Goal: Task Accomplishment & Management: Use online tool/utility

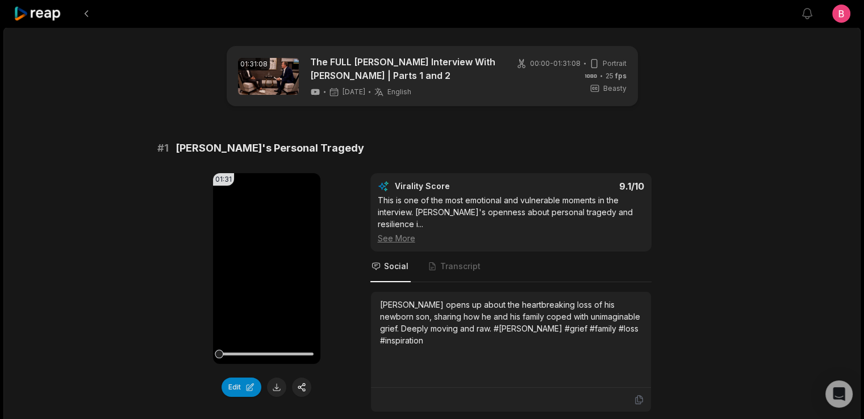
click at [434, 156] on div "# 1 Ronaldo's Personal Tragedy" at bounding box center [432, 148] width 550 height 16
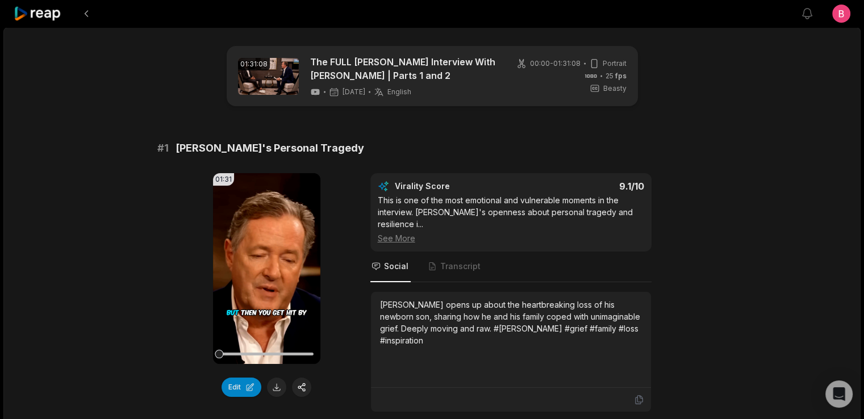
scroll to position [227, 0]
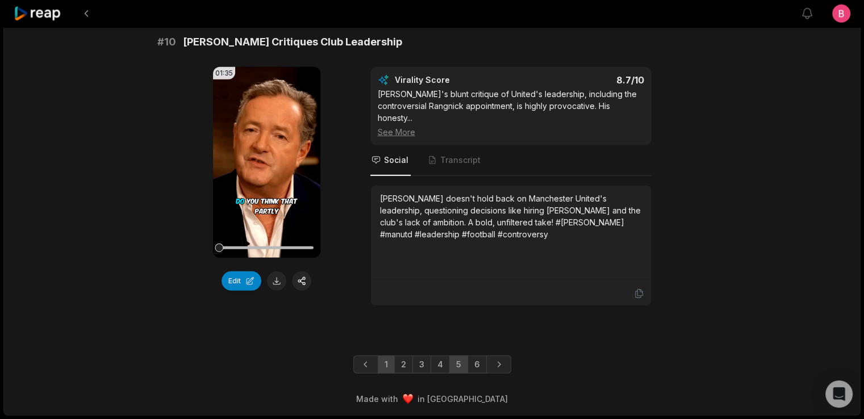
click at [466, 356] on link "5" at bounding box center [458, 365] width 19 height 18
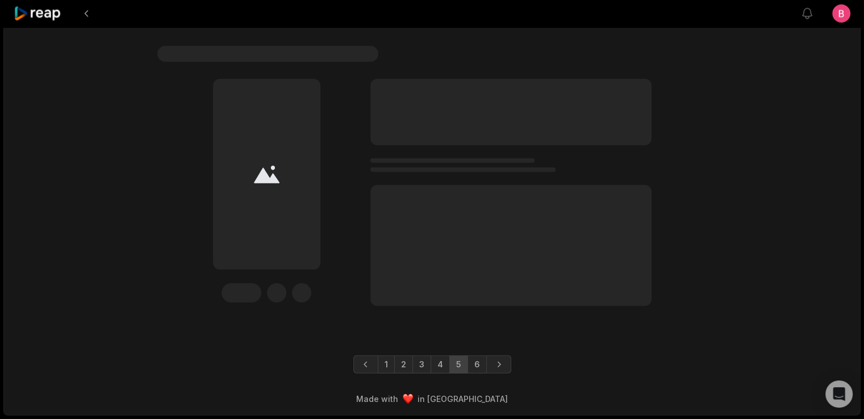
scroll to position [3561, 0]
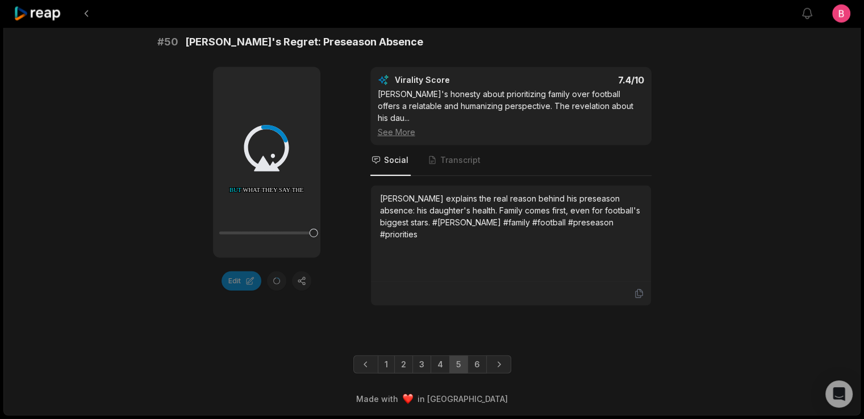
click at [352, 280] on div "Edit Virality Score 7.4 /10 Ronaldo's honesty about prioritizing family over fo…" at bounding box center [432, 186] width 550 height 239
click at [487, 356] on link "6" at bounding box center [477, 365] width 19 height 18
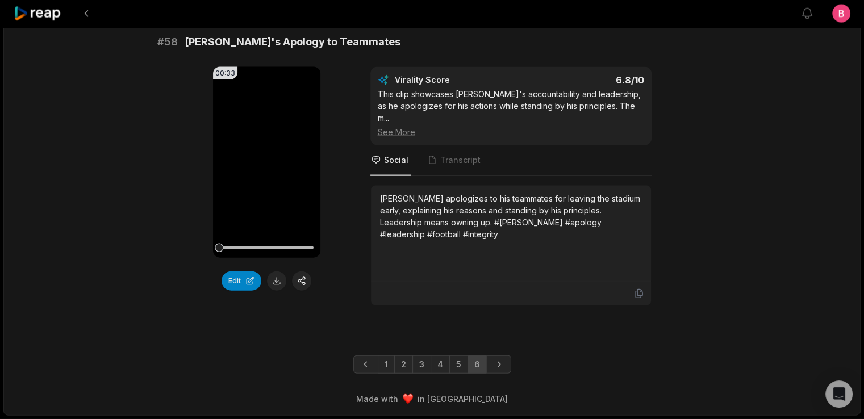
scroll to position [2443, 0]
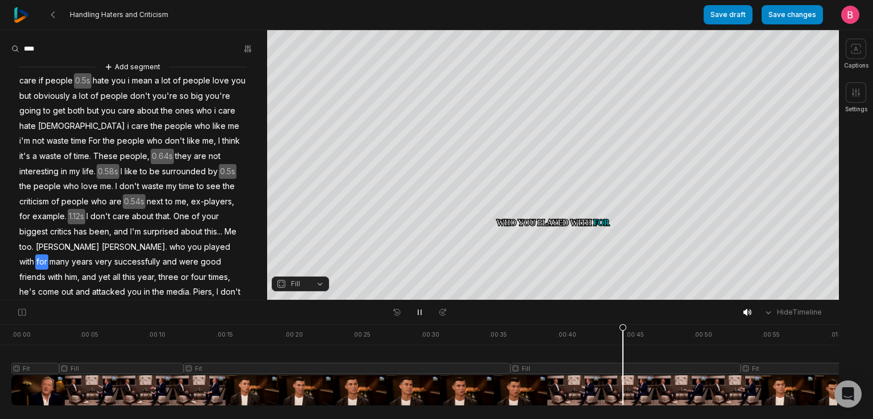
scroll to position [241, 0]
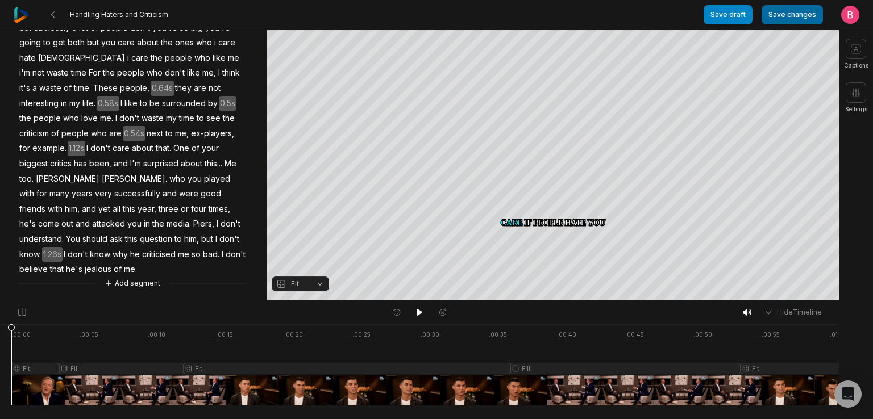
click at [763, 16] on button "Save changes" at bounding box center [791, 14] width 61 height 19
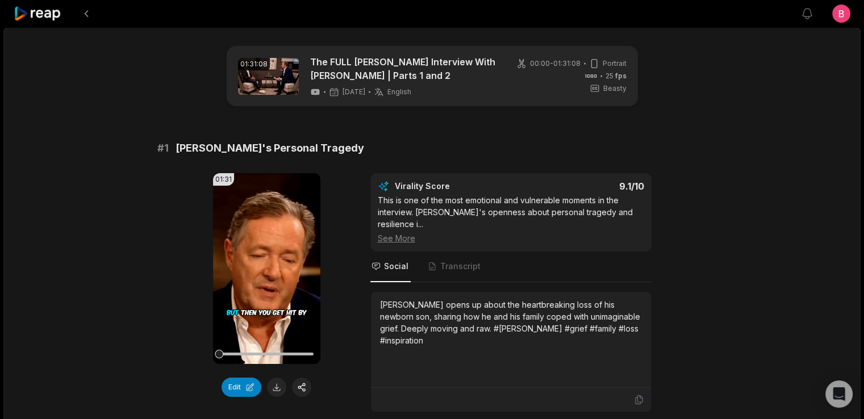
click at [459, 187] on div "# 1 [PERSON_NAME]'s Personal Tragedy 01:31 Your browser does not support mp4 fo…" at bounding box center [432, 276] width 550 height 272
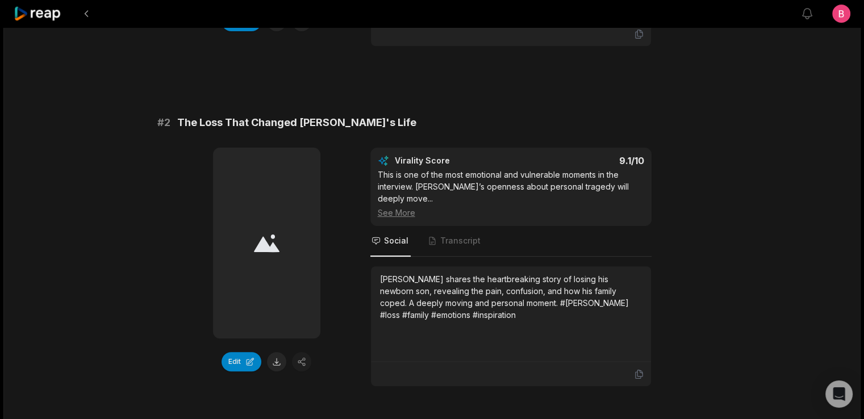
scroll to position [3561, 0]
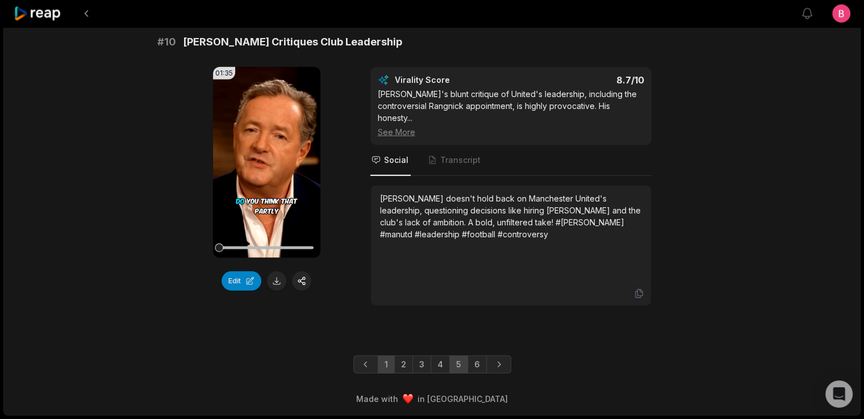
click at [468, 356] on link "5" at bounding box center [458, 365] width 19 height 18
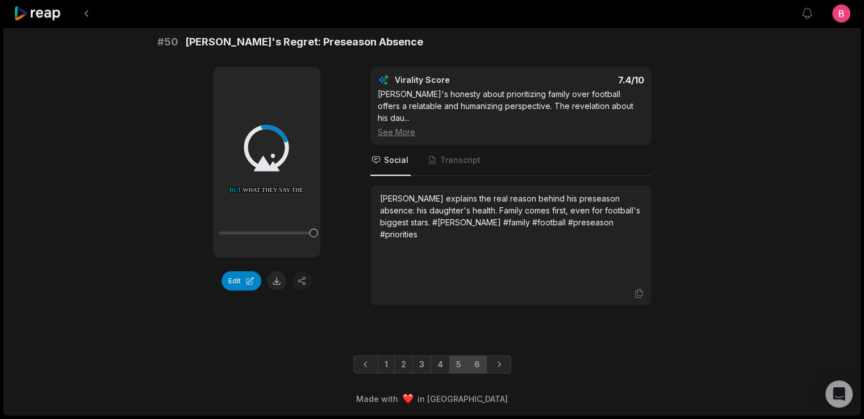
click at [487, 360] on link "6" at bounding box center [477, 365] width 19 height 18
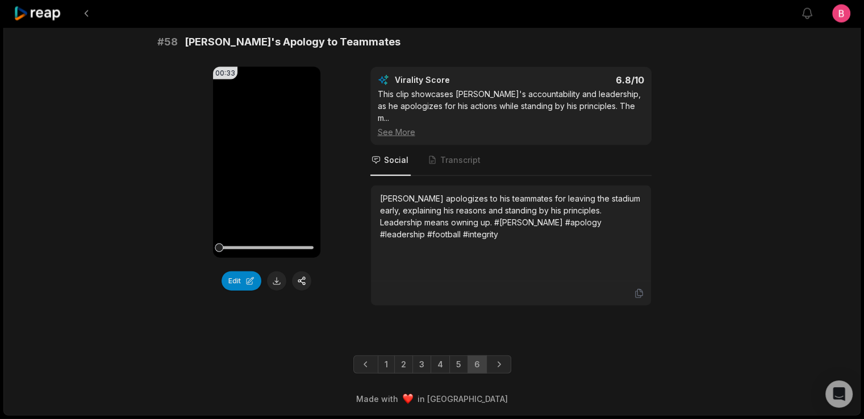
scroll to position [2443, 0]
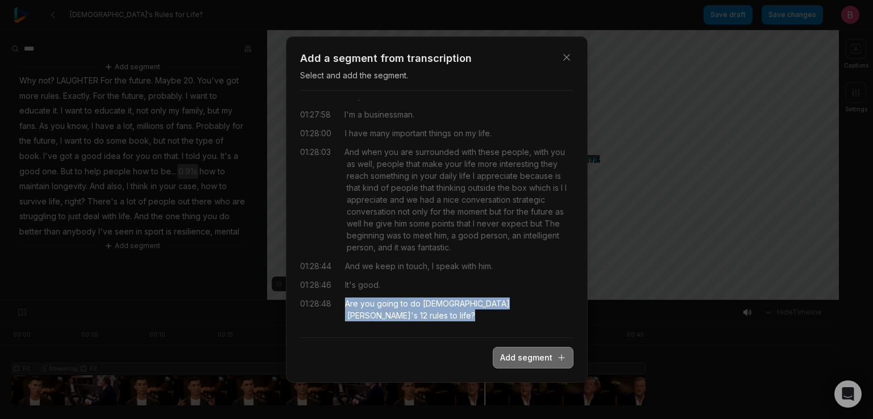
click at [508, 366] on button "Add segment" at bounding box center [533, 358] width 81 height 22
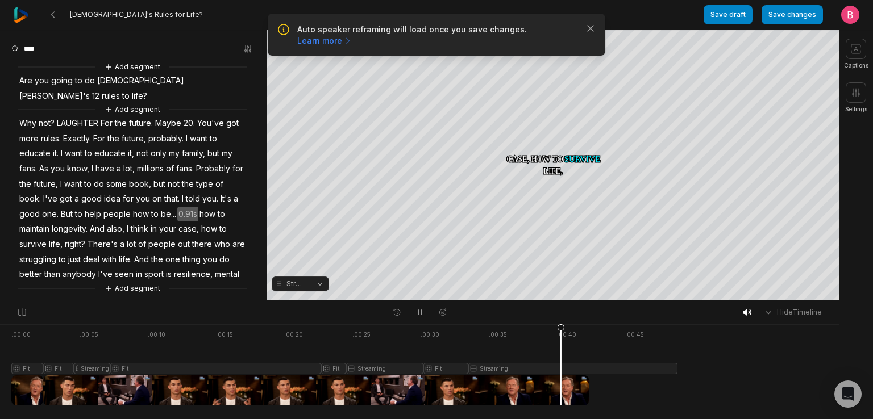
click at [29, 87] on span "Are" at bounding box center [25, 80] width 15 height 15
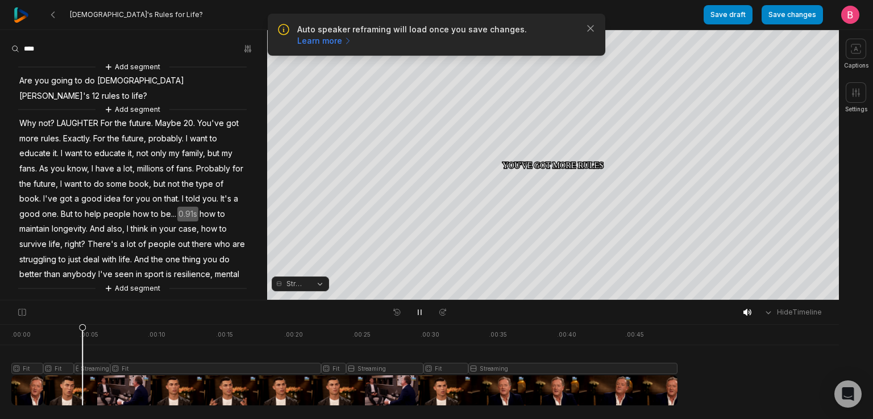
click at [346, 320] on div "Hide Timeline" at bounding box center [419, 313] width 839 height 24
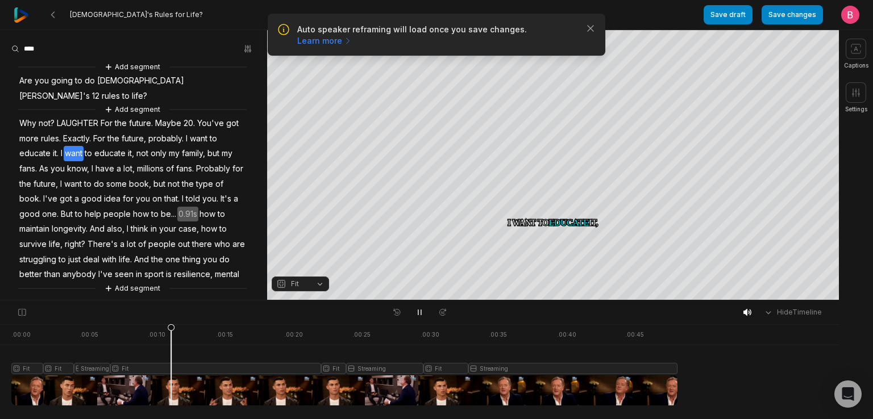
scroll to position [144, 0]
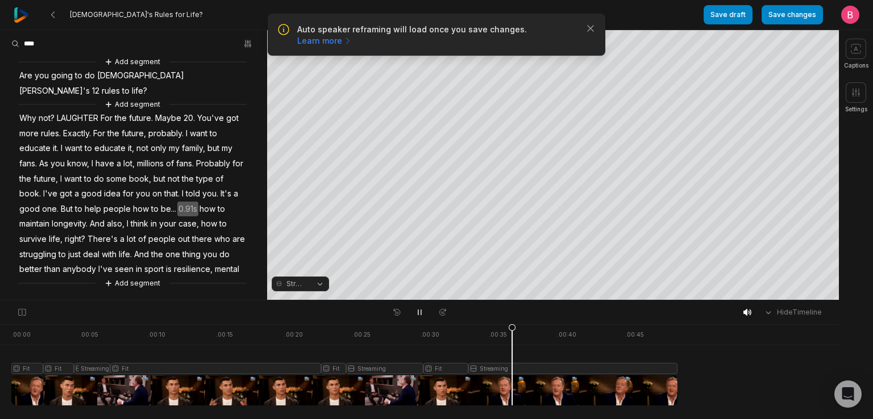
click at [319, 284] on button "Streaming" at bounding box center [300, 284] width 57 height 15
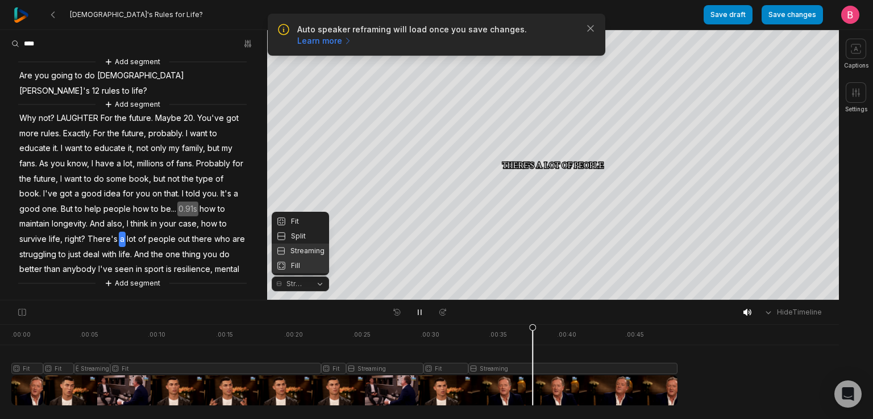
click at [312, 264] on div "Fill" at bounding box center [300, 266] width 57 height 15
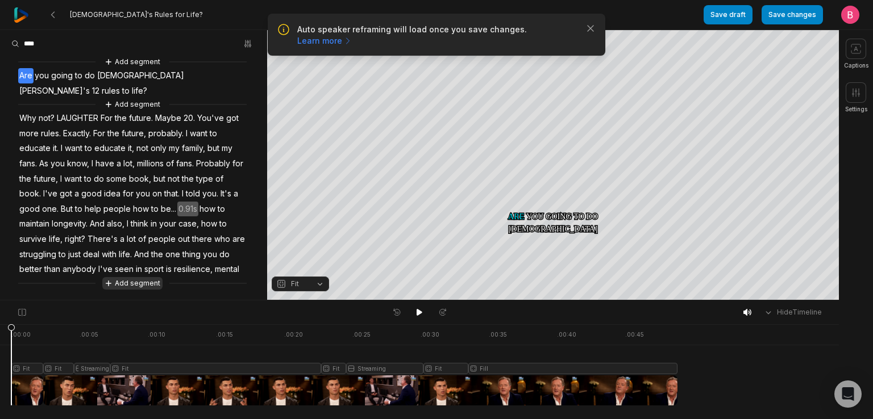
click at [152, 281] on button "Add segment" at bounding box center [132, 283] width 60 height 12
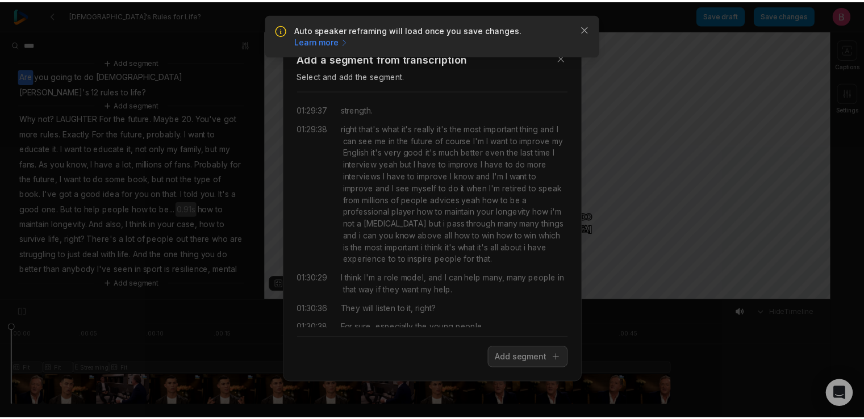
scroll to position [0, 0]
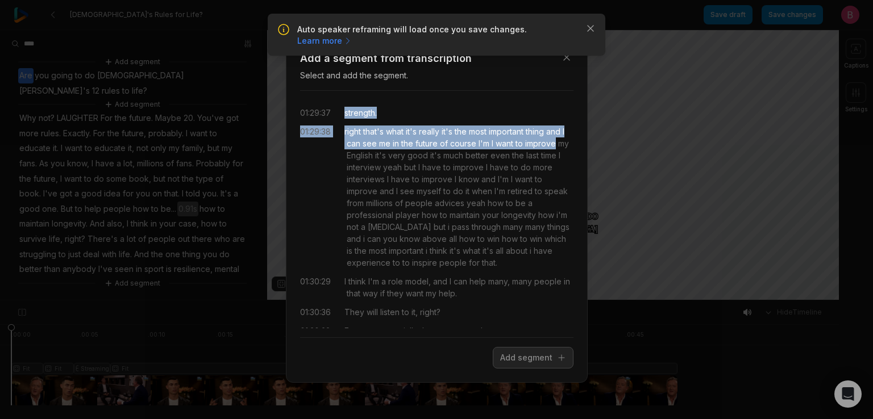
drag, startPoint x: 536, startPoint y: 171, endPoint x: 357, endPoint y: 112, distance: 187.8
click at [357, 112] on div "01:29:37 strength. 01:29:38 right that's what it's really it's the most importa…" at bounding box center [436, 214] width 273 height 228
click at [498, 369] on button "Add segment" at bounding box center [533, 358] width 81 height 22
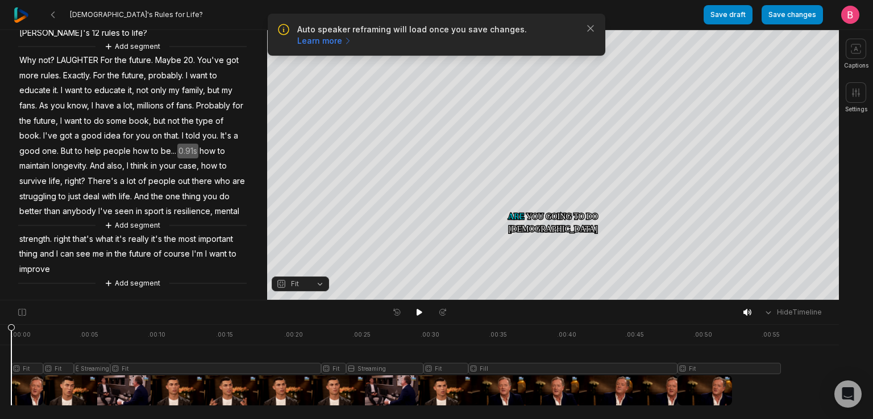
click at [45, 247] on span "strength." at bounding box center [35, 239] width 35 height 15
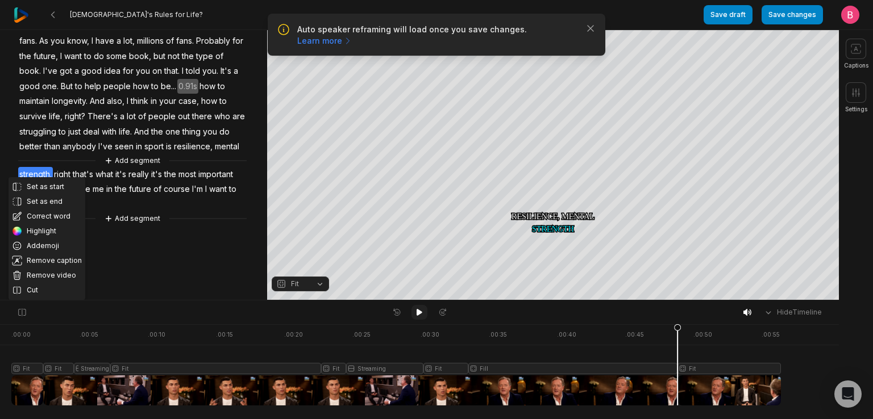
click at [422, 313] on icon at bounding box center [419, 312] width 9 height 9
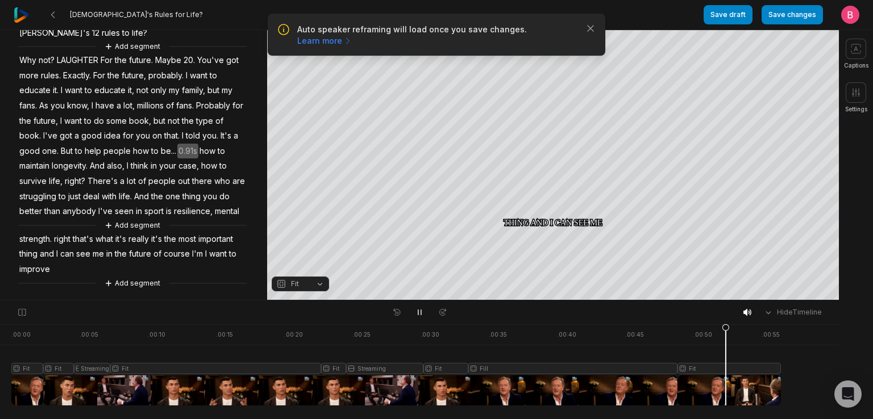
click at [316, 287] on button "Fit" at bounding box center [300, 284] width 57 height 15
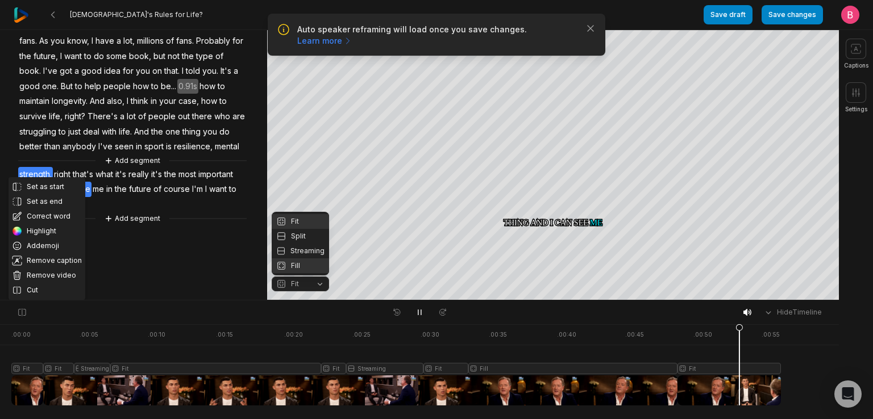
click at [312, 266] on div "Fill" at bounding box center [300, 266] width 57 height 15
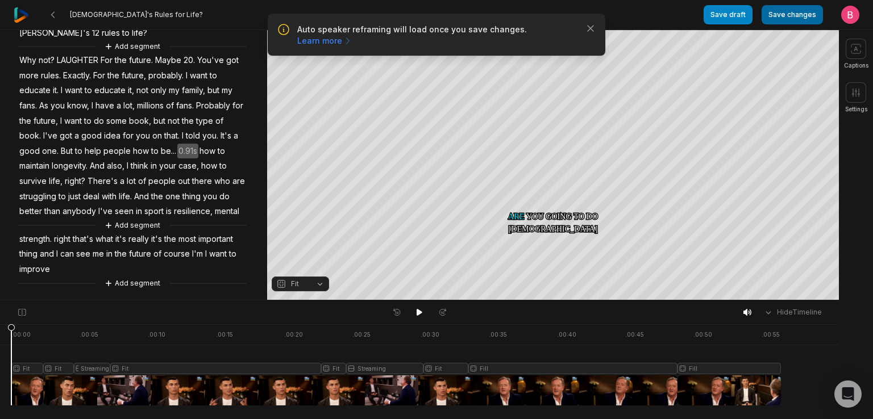
click at [774, 19] on button "Save changes" at bounding box center [791, 14] width 61 height 19
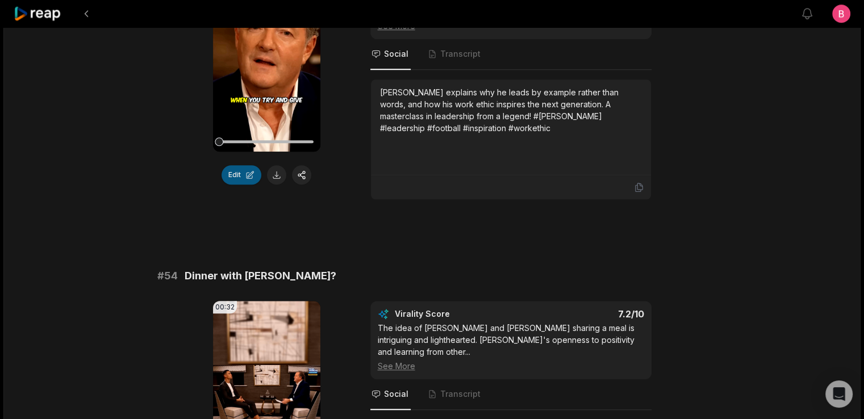
click at [236, 185] on button "Edit" at bounding box center [242, 174] width 40 height 19
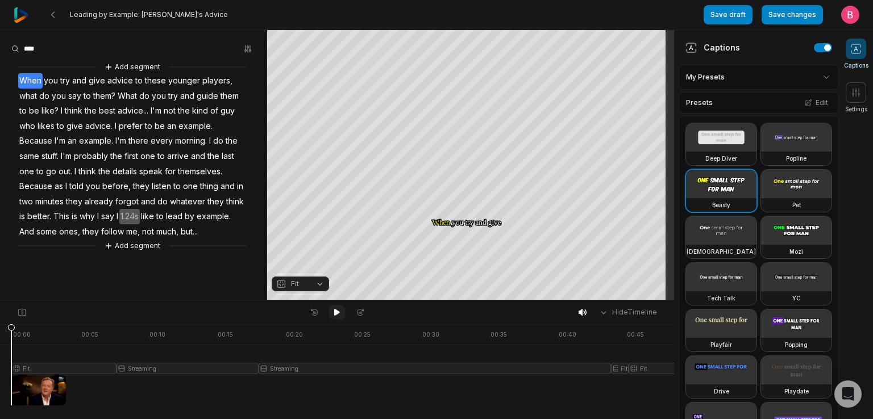
click at [341, 314] on icon at bounding box center [336, 312] width 9 height 9
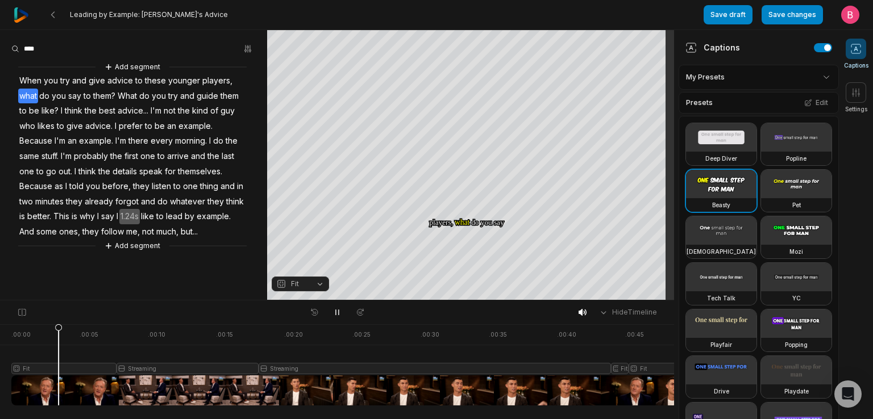
click at [811, 85] on html "Leading by Example: Ronaldo's Advice Save draft Save changes Open user menu Cap…" at bounding box center [436, 209] width 873 height 419
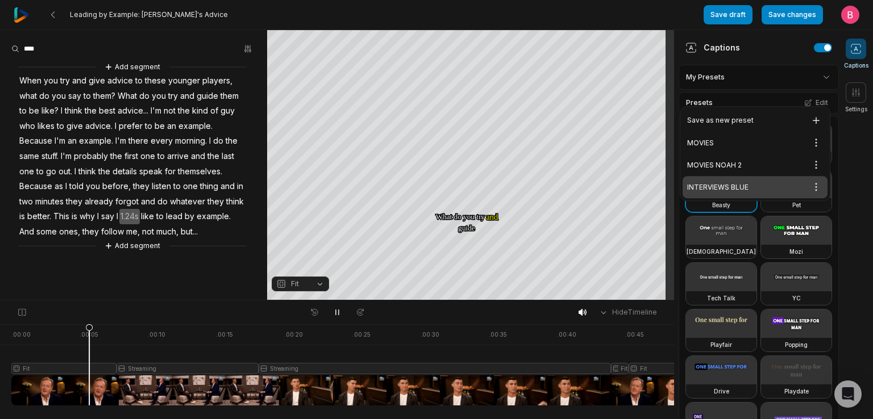
click at [758, 198] on div "INTERVIEWS BLUE Open options" at bounding box center [754, 187] width 145 height 22
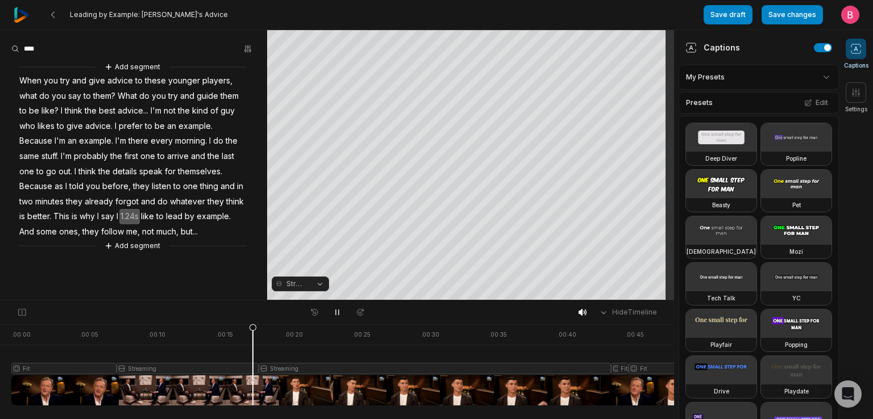
scroll to position [91, 0]
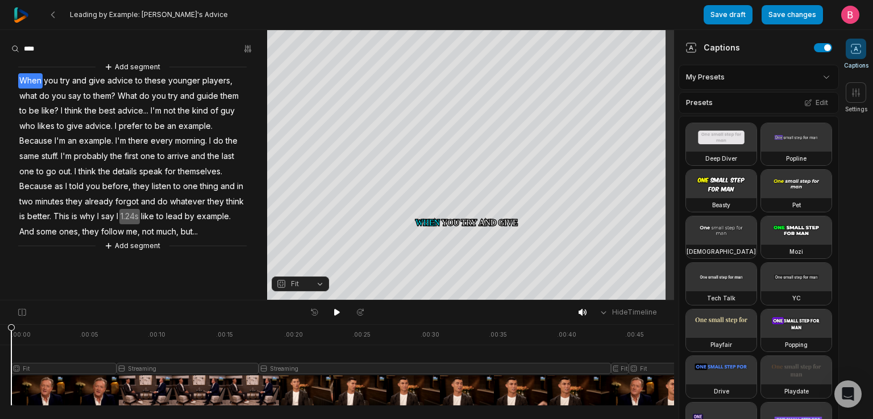
click at [857, 49] on icon at bounding box center [855, 48] width 11 height 11
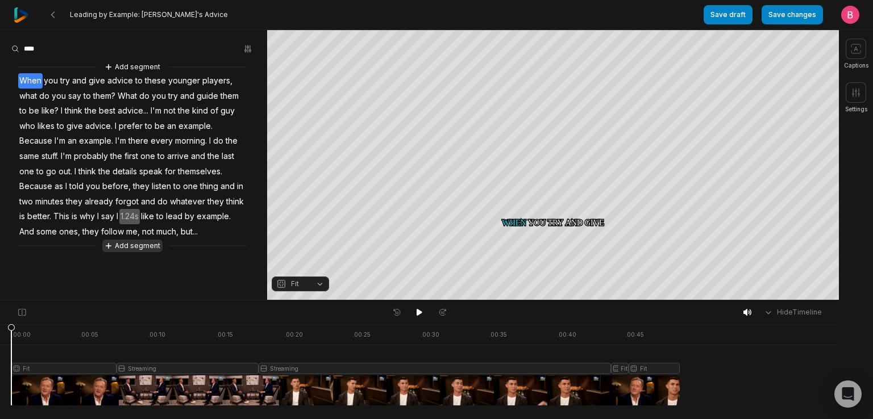
click at [136, 252] on button "Add segment" at bounding box center [132, 246] width 60 height 12
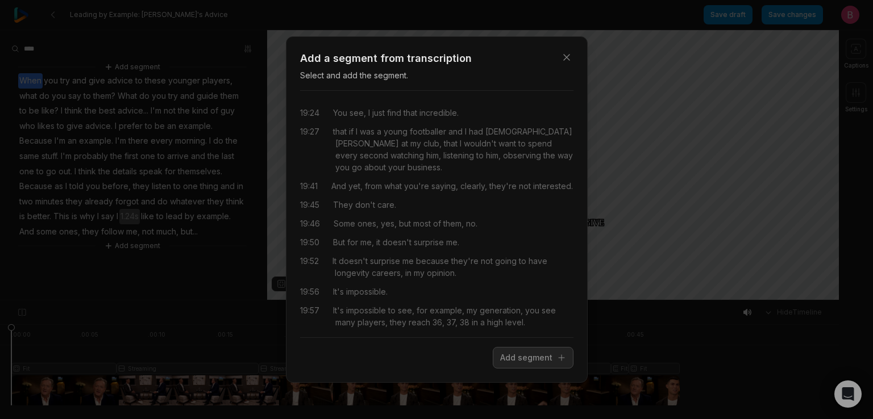
scroll to position [91, 0]
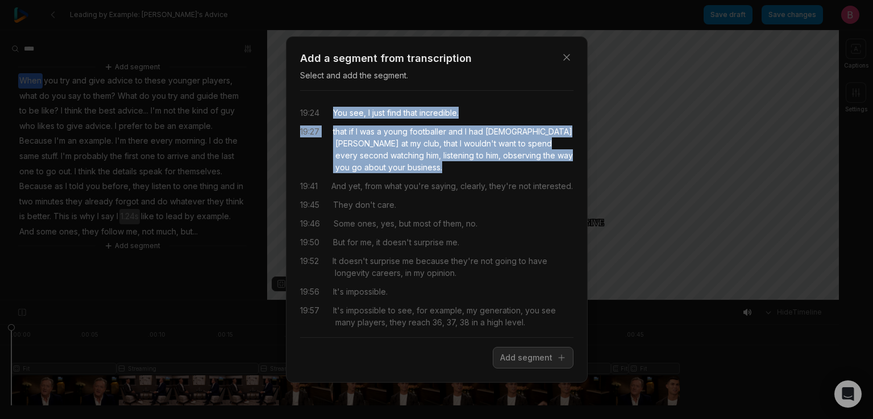
drag, startPoint x: 456, startPoint y: 198, endPoint x: 331, endPoint y: 100, distance: 159.0
click at [331, 100] on div "19:24 You see, I just find that incredible. 19:27 that if I was a young footbal…" at bounding box center [436, 214] width 273 height 248
click at [493, 364] on button "Add segment" at bounding box center [533, 358] width 81 height 22
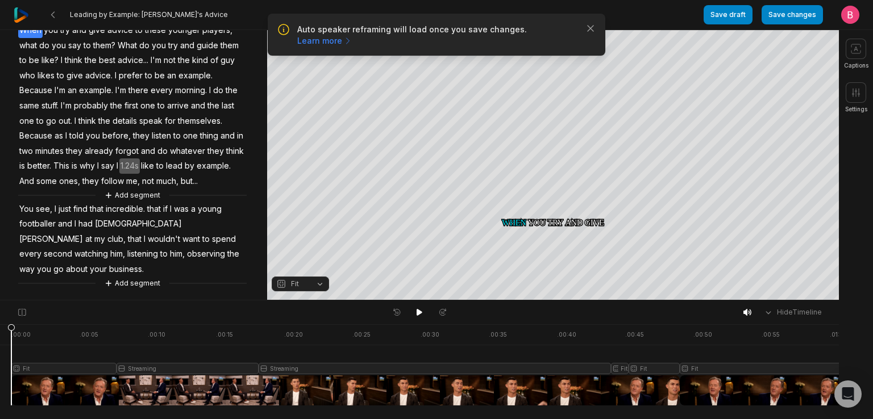
click at [32, 217] on span "You" at bounding box center [26, 209] width 16 height 15
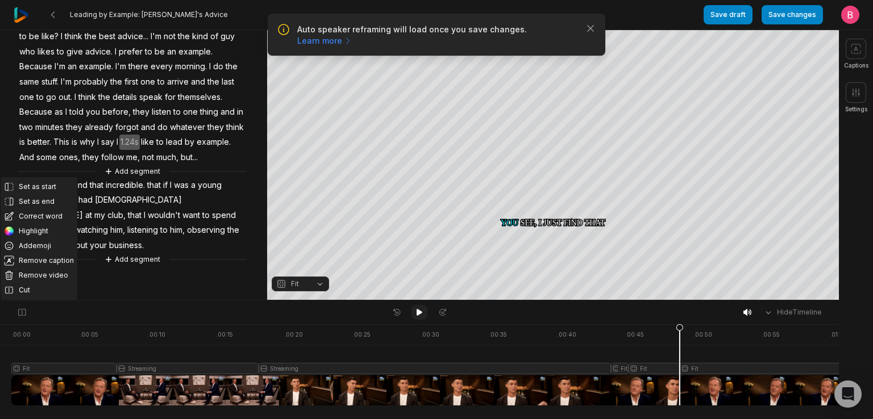
click at [419, 314] on icon at bounding box center [419, 312] width 6 height 7
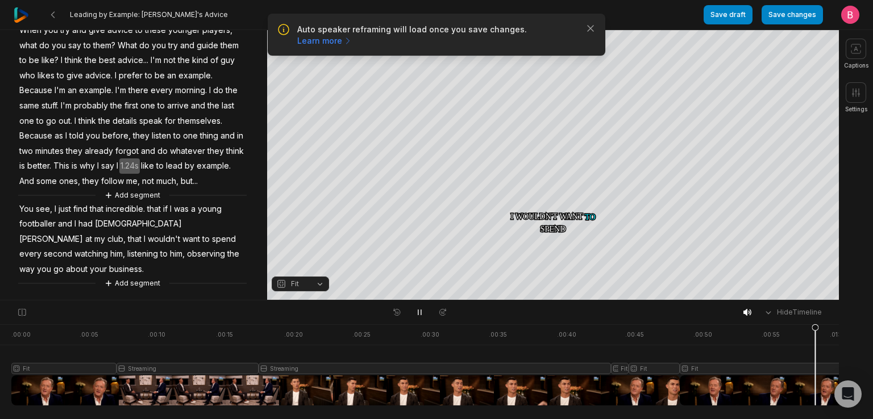
click at [320, 285] on button "Fit" at bounding box center [300, 284] width 57 height 15
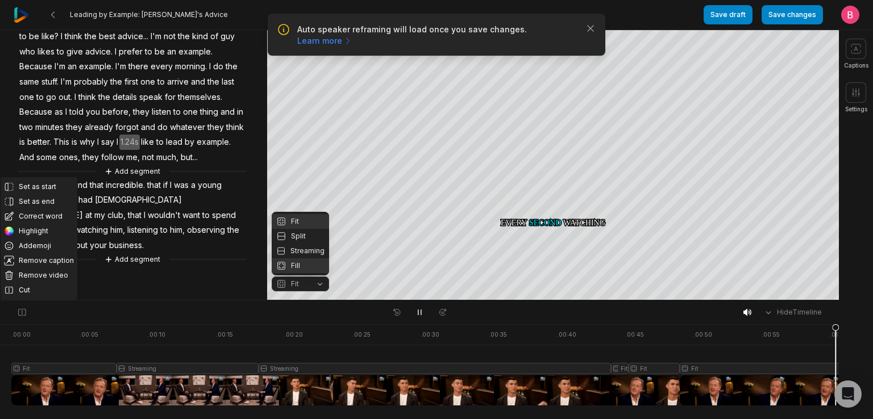
click at [307, 262] on div "Fill" at bounding box center [300, 266] width 57 height 15
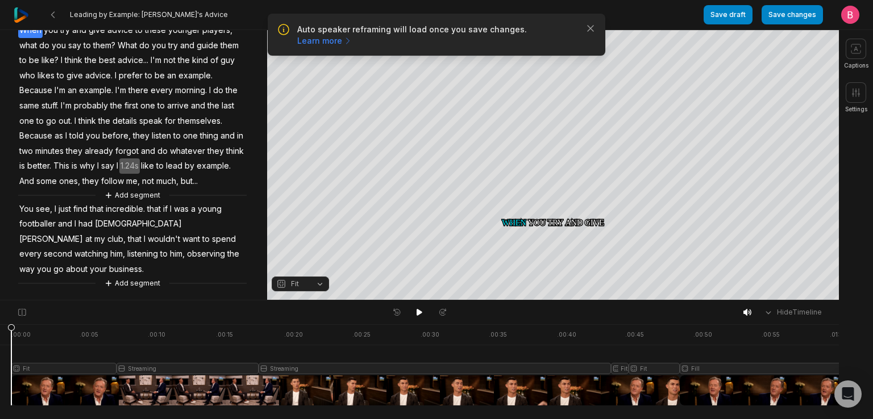
scroll to position [219, 0]
drag, startPoint x: 77, startPoint y: 268, endPoint x: 169, endPoint y: 249, distance: 93.4
click at [169, 249] on div "Add segment When you try and give advice to these younger players, what do you …" at bounding box center [133, 150] width 267 height 280
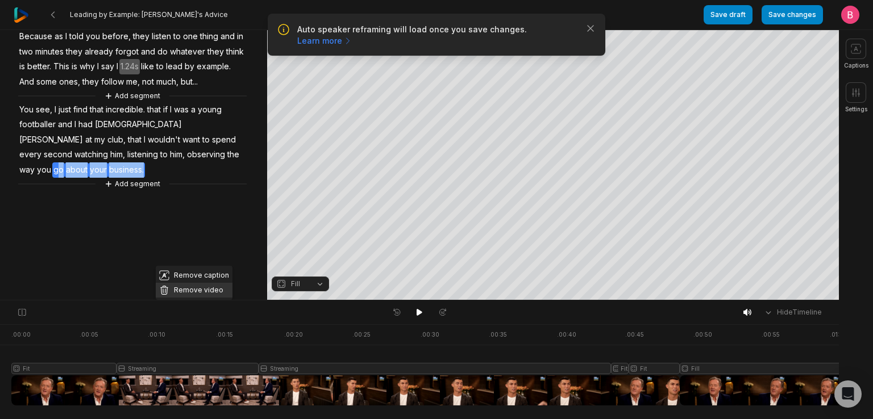
click at [222, 283] on button "Remove video" at bounding box center [194, 290] width 77 height 15
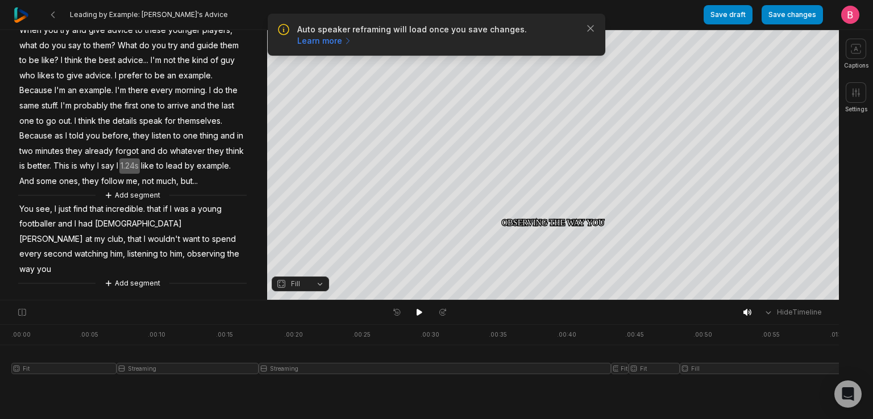
scroll to position [201, 0]
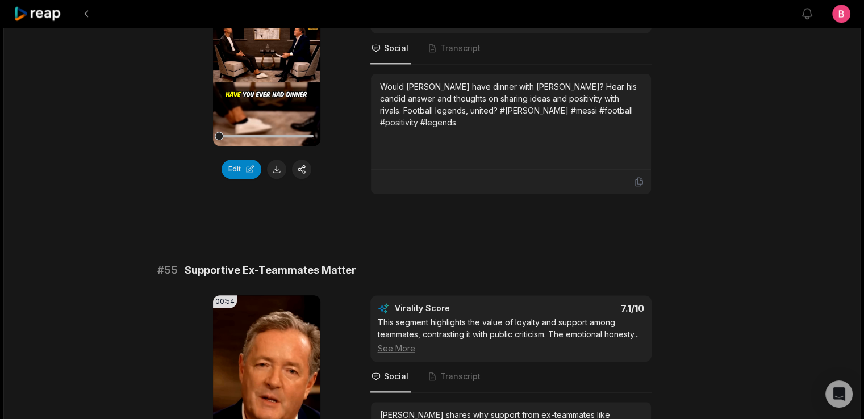
scroll to position [1250, 0]
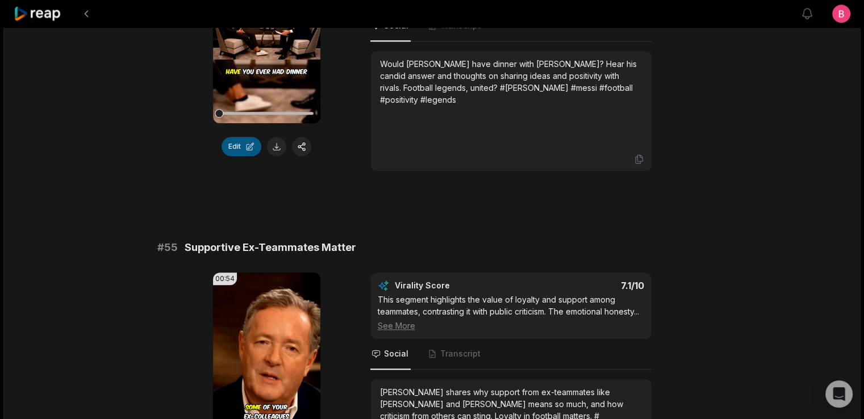
click at [229, 156] on button "Edit" at bounding box center [242, 146] width 40 height 19
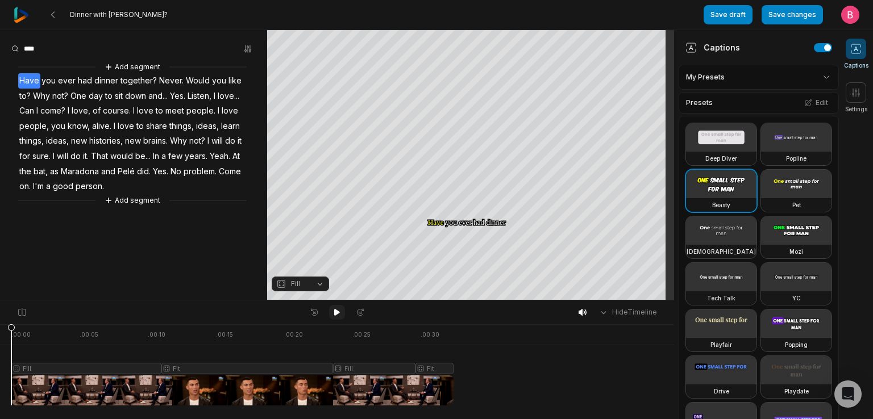
click at [332, 314] on button at bounding box center [337, 312] width 16 height 15
click at [799, 87] on html "Dinner with Messi? Save draft Save changes Open user menu Captions Settings You…" at bounding box center [436, 209] width 873 height 419
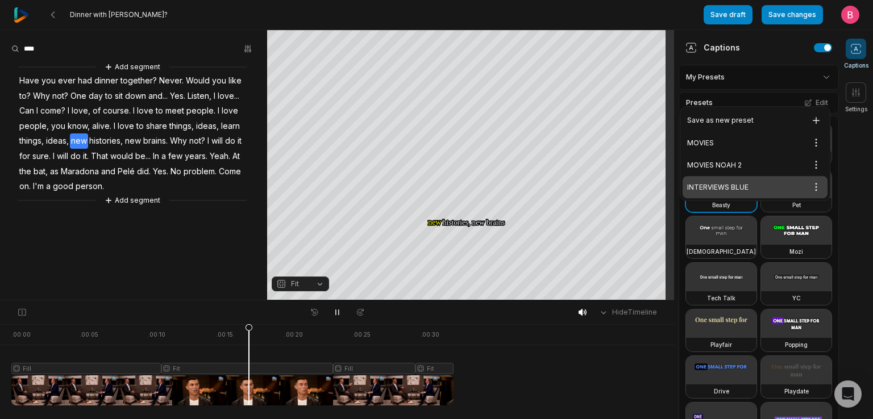
click at [763, 196] on div "INTERVIEWS BLUE Open options" at bounding box center [754, 187] width 145 height 22
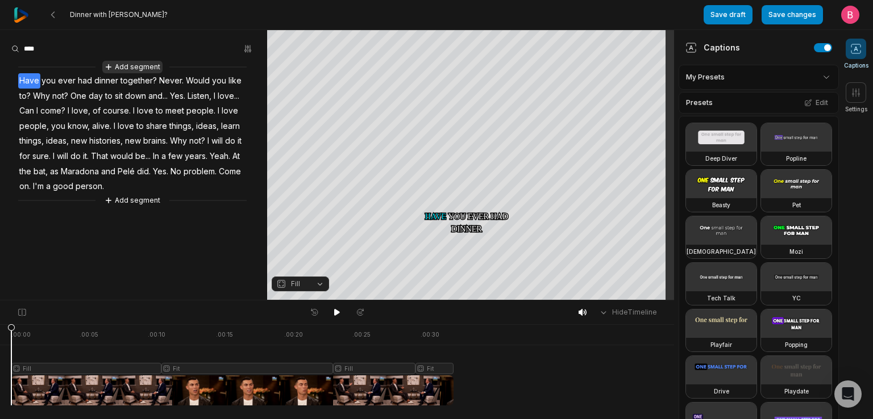
click at [127, 69] on button "Add segment" at bounding box center [132, 67] width 60 height 12
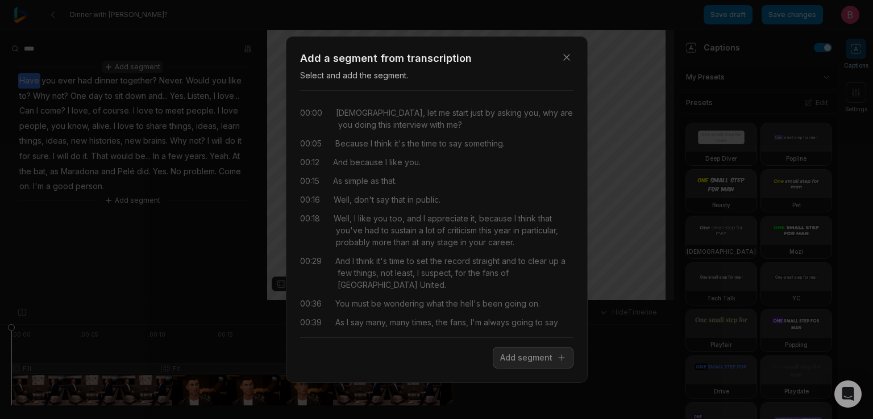
scroll to position [39609, 0]
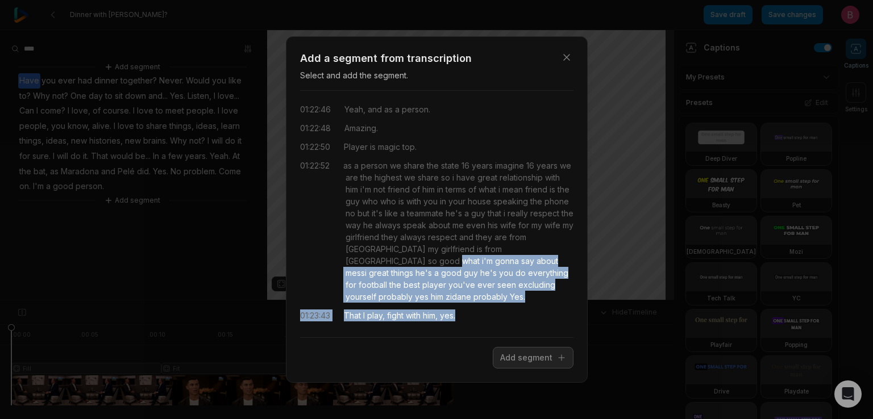
drag, startPoint x: 518, startPoint y: 320, endPoint x: 447, endPoint y: 217, distance: 125.3
click at [447, 217] on div "00:00 Cristiano, let me start just by asking you, why are you doing this interv…" at bounding box center [436, 214] width 273 height 228
click at [530, 362] on button "Add segment" at bounding box center [533, 358] width 81 height 22
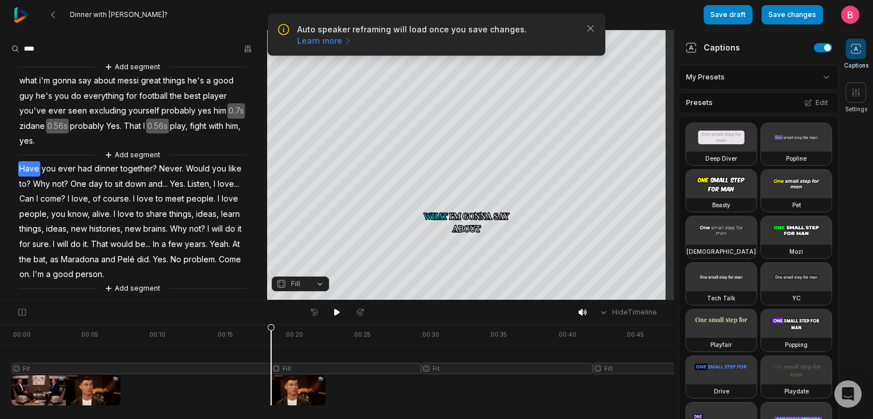
click at [35, 86] on span "what" at bounding box center [28, 80] width 20 height 15
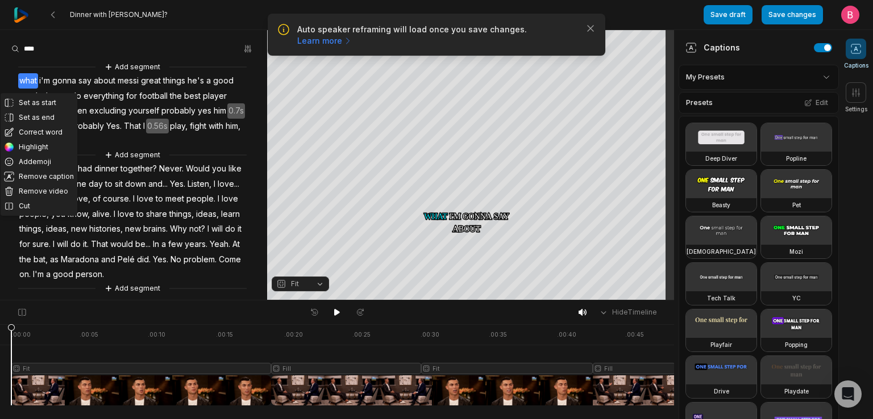
click at [314, 284] on button "Fit" at bounding box center [300, 284] width 57 height 15
click at [316, 285] on button "Fit" at bounding box center [300, 284] width 57 height 15
click at [318, 286] on button "Fit" at bounding box center [300, 284] width 57 height 15
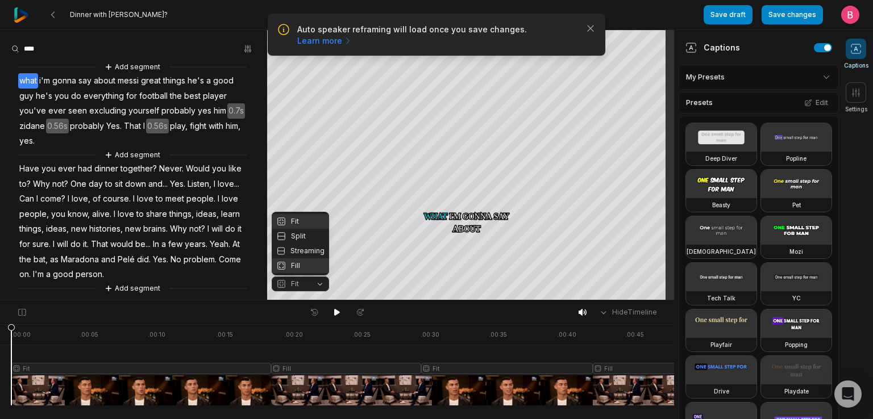
click at [303, 268] on div "Fill" at bounding box center [300, 266] width 57 height 15
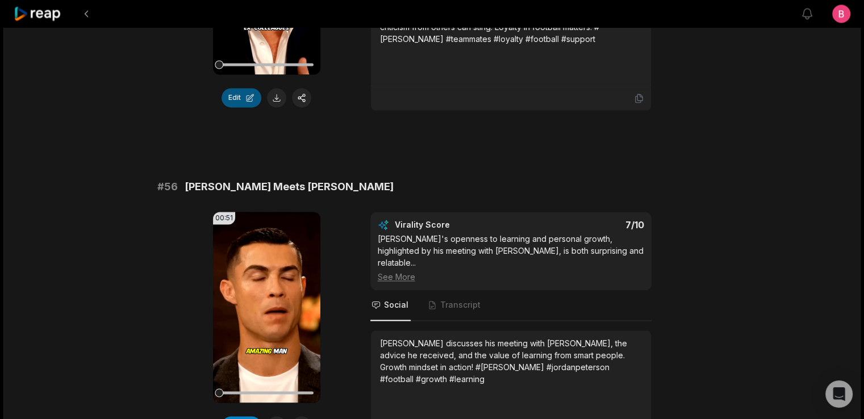
click at [234, 107] on button "Edit" at bounding box center [242, 97] width 40 height 19
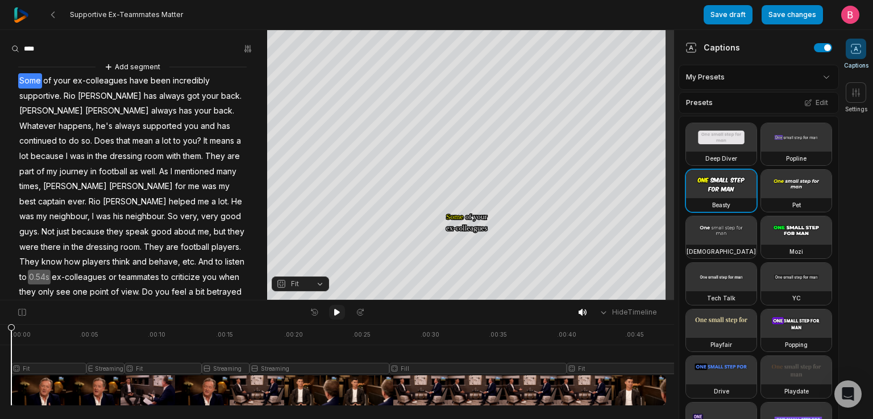
click at [334, 315] on icon at bounding box center [337, 312] width 6 height 7
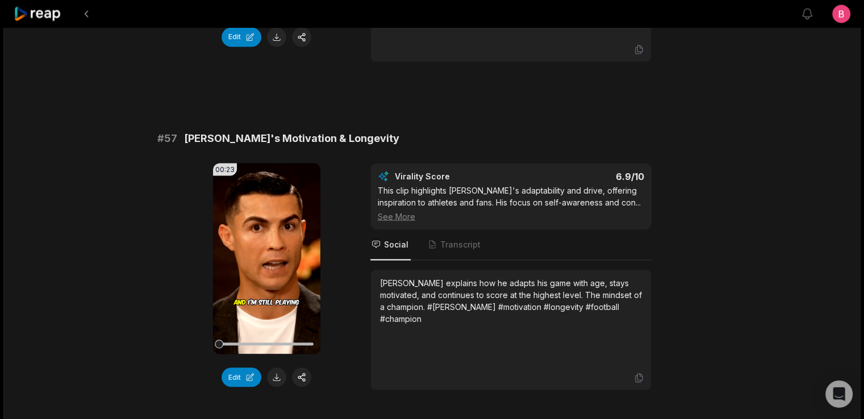
scroll to position [2006, 0]
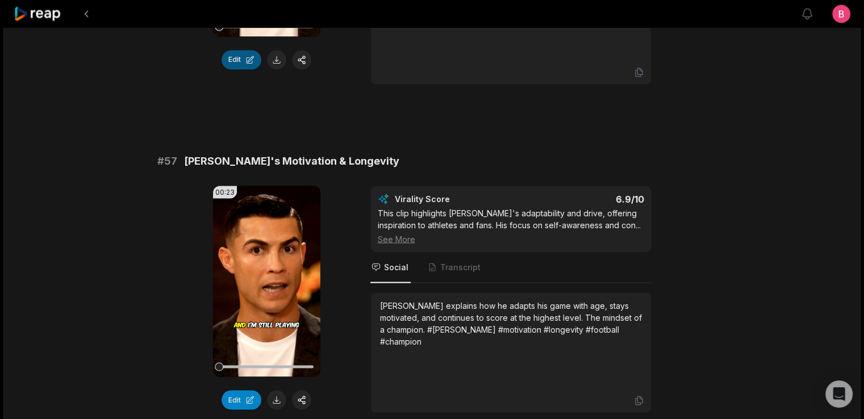
click at [236, 69] on button "Edit" at bounding box center [242, 59] width 40 height 19
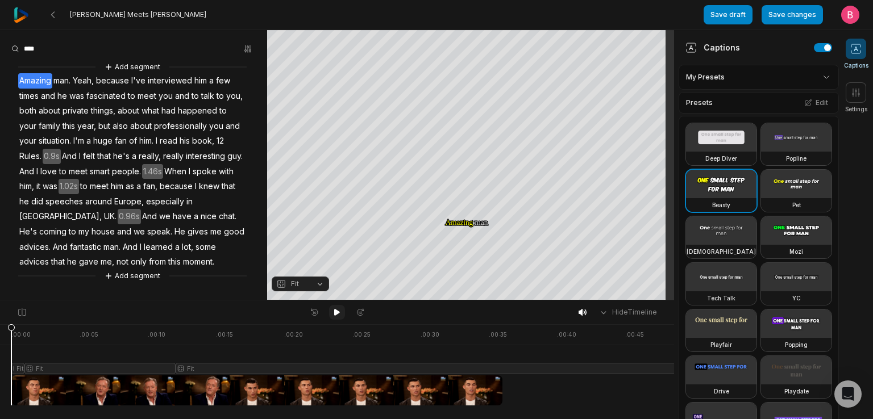
click at [334, 315] on icon at bounding box center [336, 312] width 9 height 9
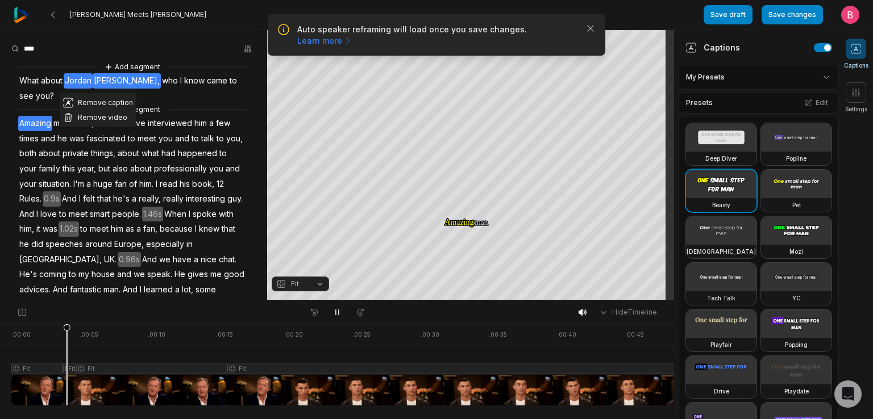
click at [518, 321] on div "Hide Timeline" at bounding box center [337, 313] width 674 height 24
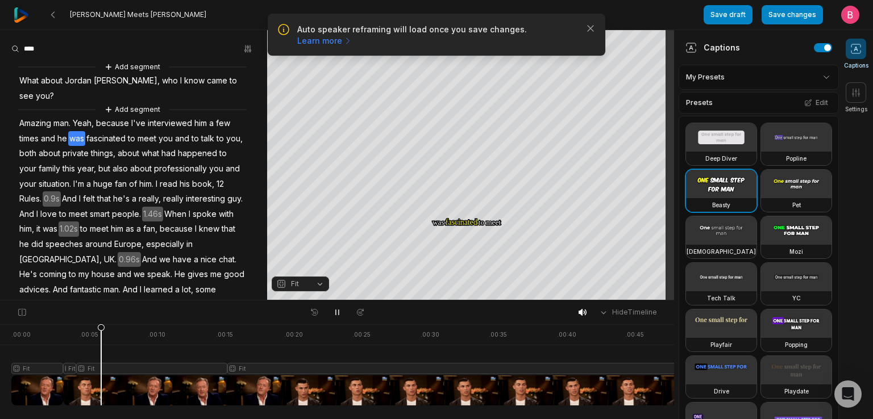
scroll to position [201, 0]
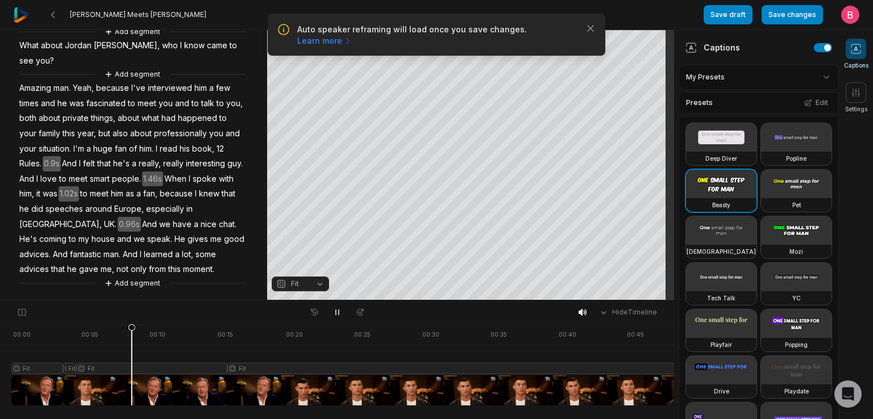
click at [757, 97] on html "Auto speaker reframing will load once you save changes. Learn more Close Ronald…" at bounding box center [436, 209] width 873 height 419
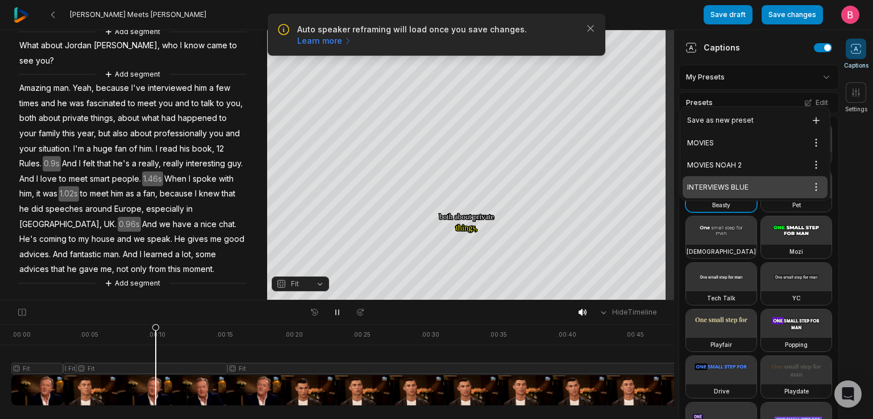
click at [768, 198] on div "INTERVIEWS BLUE Open options" at bounding box center [754, 187] width 145 height 22
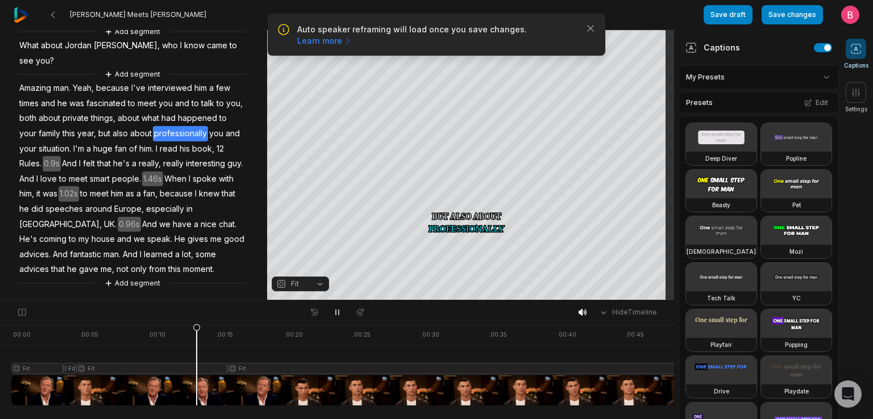
click at [857, 48] on icon at bounding box center [855, 48] width 11 height 11
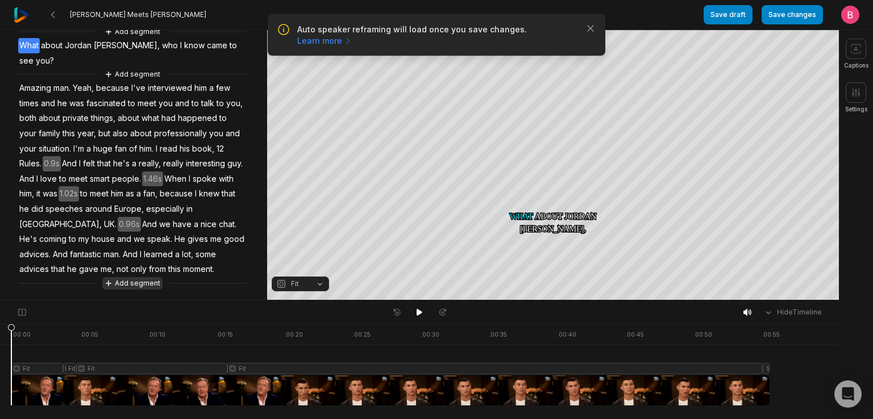
click at [113, 282] on button "Add segment" at bounding box center [132, 283] width 60 height 12
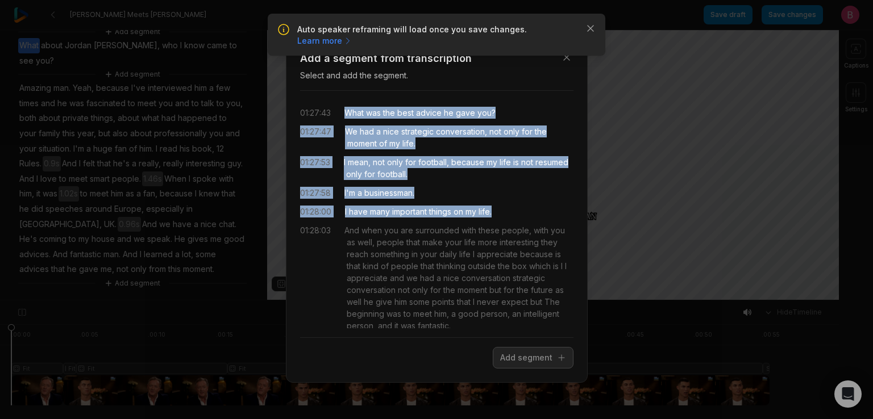
drag, startPoint x: 546, startPoint y: 241, endPoint x: 358, endPoint y: 112, distance: 228.4
click at [358, 112] on div "01:27:43 What was the best advice he gave you? 01:27:47 We had a nice strategic…" at bounding box center [436, 214] width 273 height 228
click at [493, 369] on button "Add segment" at bounding box center [533, 358] width 81 height 22
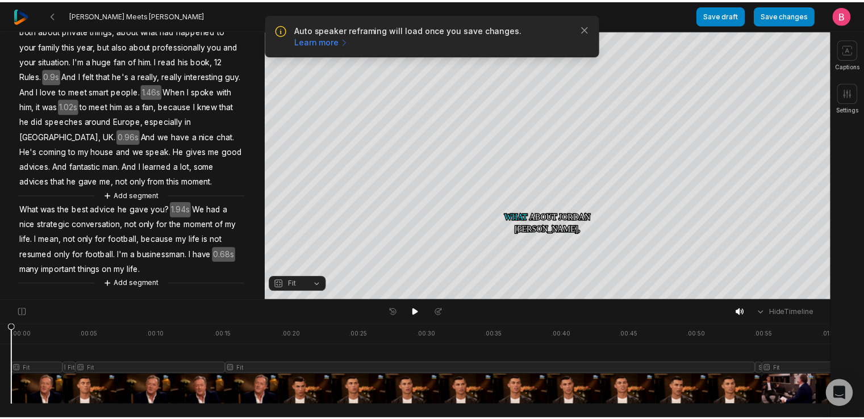
scroll to position [348, 0]
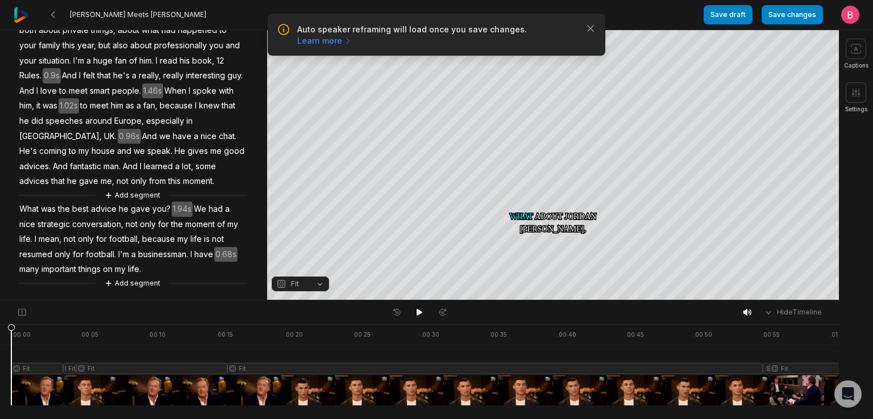
click at [39, 202] on span "What" at bounding box center [29, 209] width 22 height 15
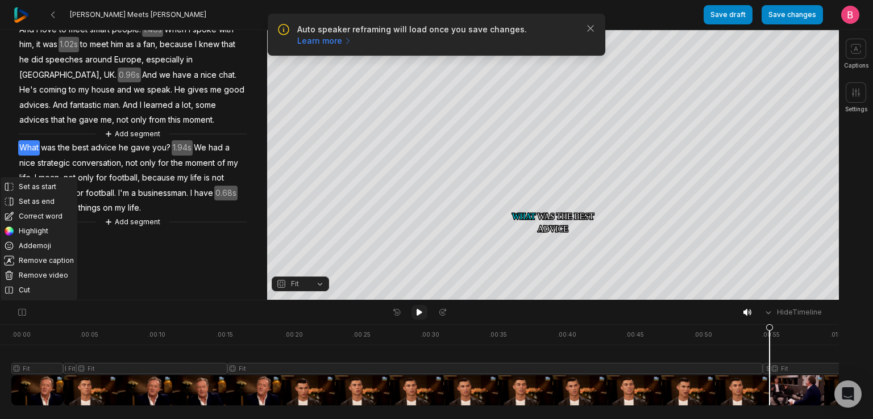
click at [418, 314] on icon at bounding box center [419, 312] width 6 height 7
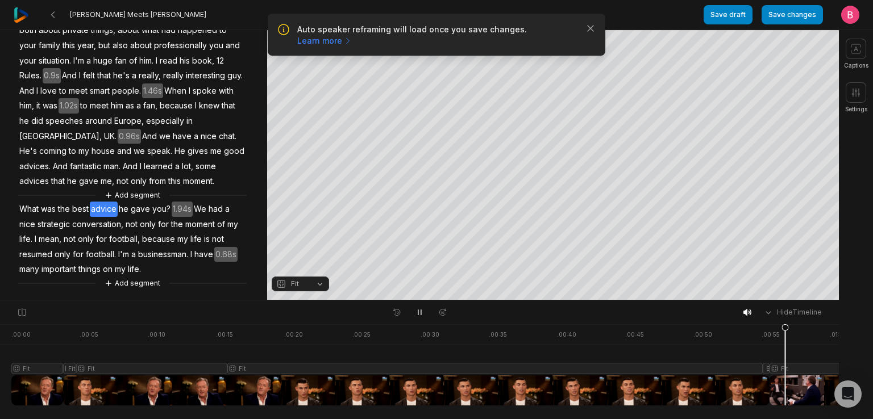
click at [318, 282] on button "Fit" at bounding box center [300, 284] width 57 height 15
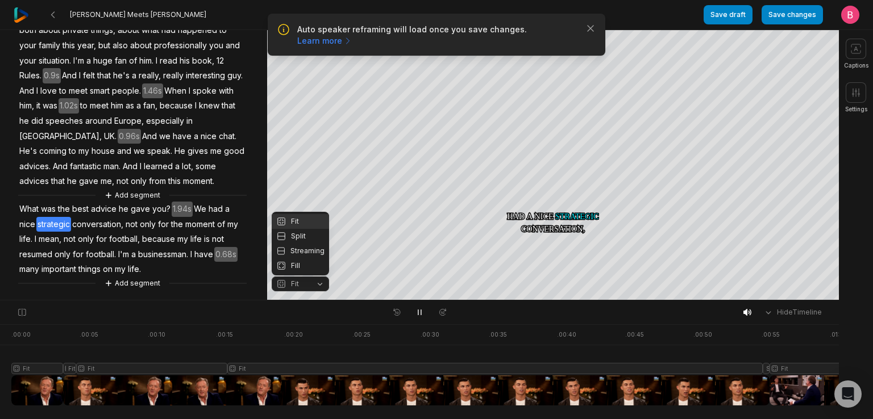
click at [422, 281] on div "Your browser does not support mp4 format. Your browser does not support mp4 for…" at bounding box center [419, 165] width 839 height 270
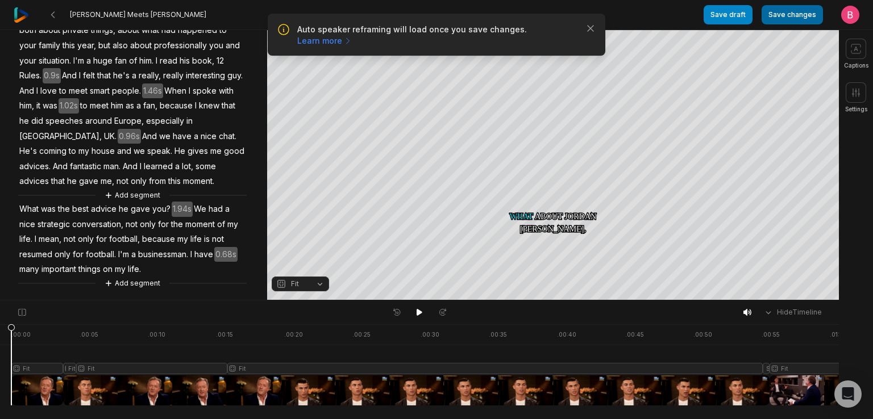
click at [761, 12] on button "Save changes" at bounding box center [791, 14] width 61 height 19
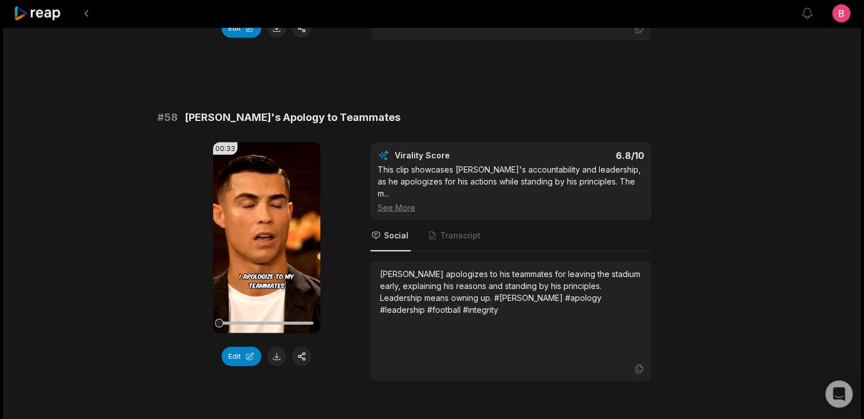
click at [232, 38] on button "Edit" at bounding box center [242, 28] width 40 height 19
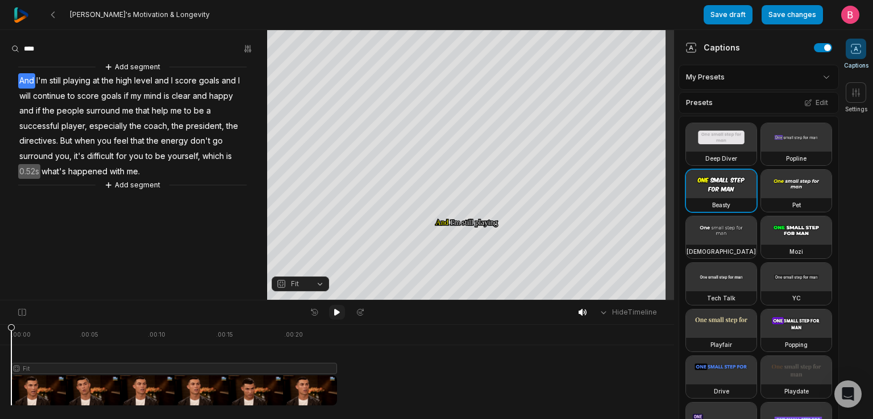
click at [338, 311] on icon at bounding box center [336, 312] width 9 height 9
click at [782, 92] on html "Ronaldo's Motivation & Longevity Save draft Save changes Open user menu Caption…" at bounding box center [436, 209] width 873 height 419
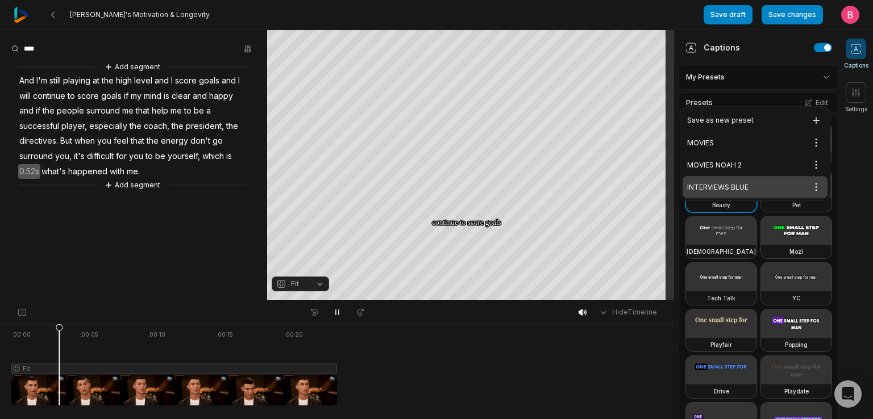
click at [755, 198] on div "INTERVIEWS BLUE Open options" at bounding box center [754, 187] width 145 height 22
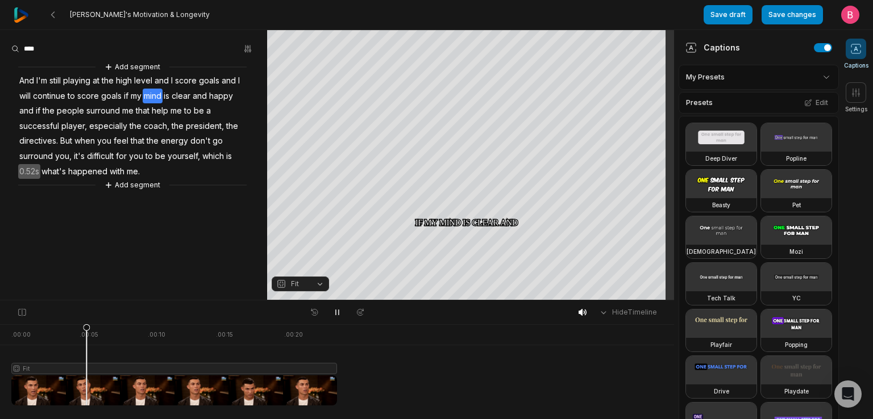
click at [855, 55] on icon at bounding box center [855, 48] width 11 height 11
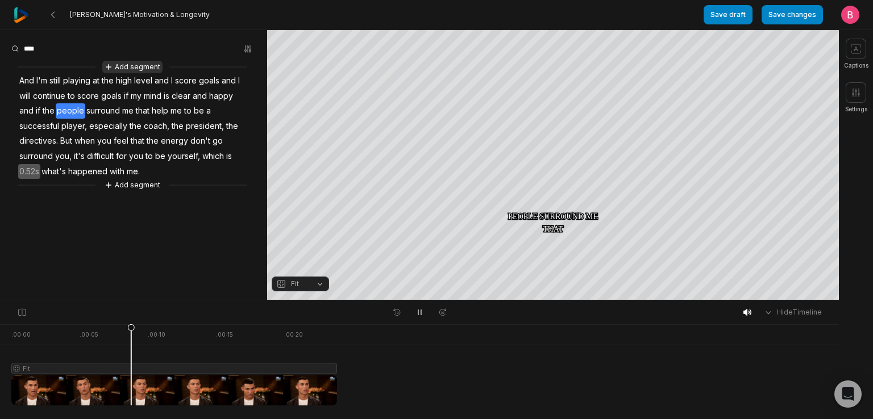
click at [134, 73] on button "Add segment" at bounding box center [132, 67] width 60 height 12
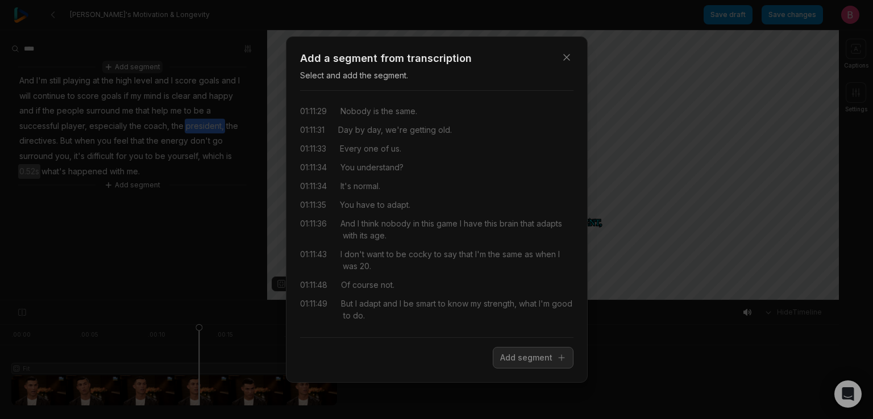
scroll to position [33251, 0]
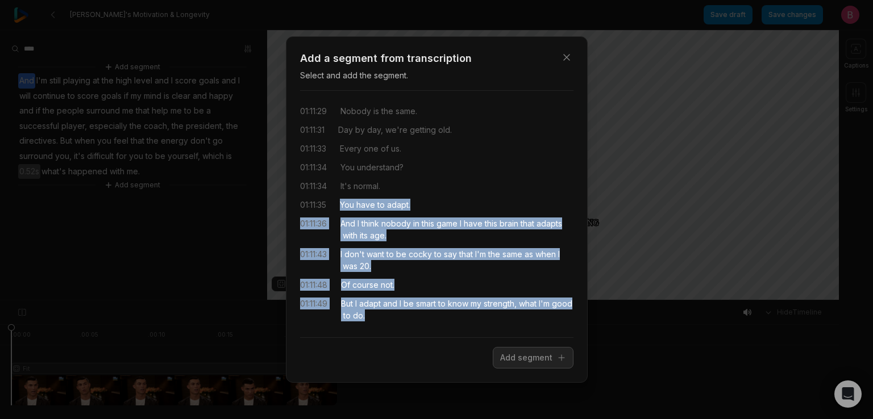
drag, startPoint x: 518, startPoint y: 314, endPoint x: 349, endPoint y: 176, distance: 217.6
click at [349, 176] on div "00:00 Cristiano, let me start just by asking you, why are you doing this interv…" at bounding box center [436, 214] width 273 height 228
click at [514, 363] on button "Add segment" at bounding box center [533, 358] width 81 height 22
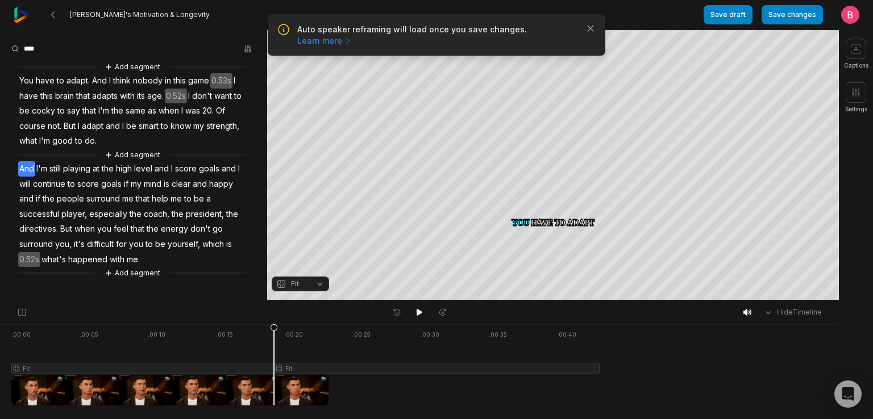
click at [35, 89] on span "You" at bounding box center [26, 80] width 16 height 15
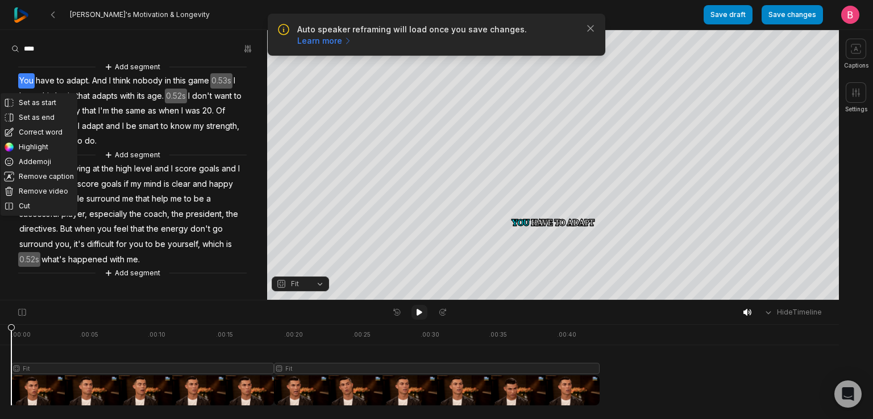
click at [415, 313] on icon at bounding box center [419, 312] width 9 height 9
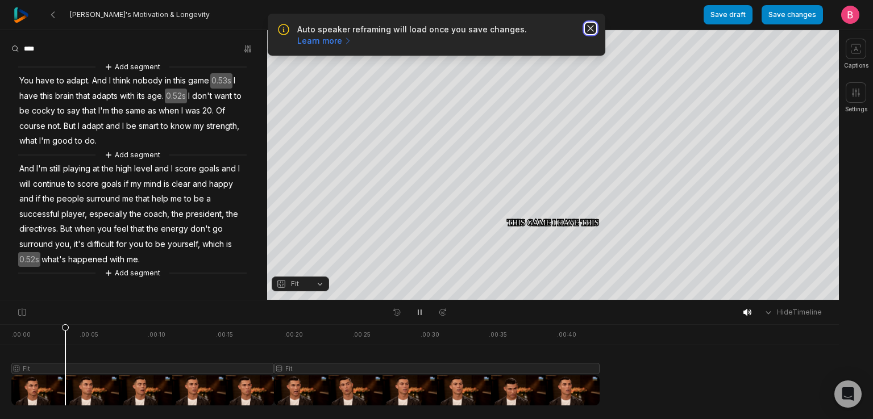
click at [585, 34] on icon "button" at bounding box center [590, 28] width 11 height 11
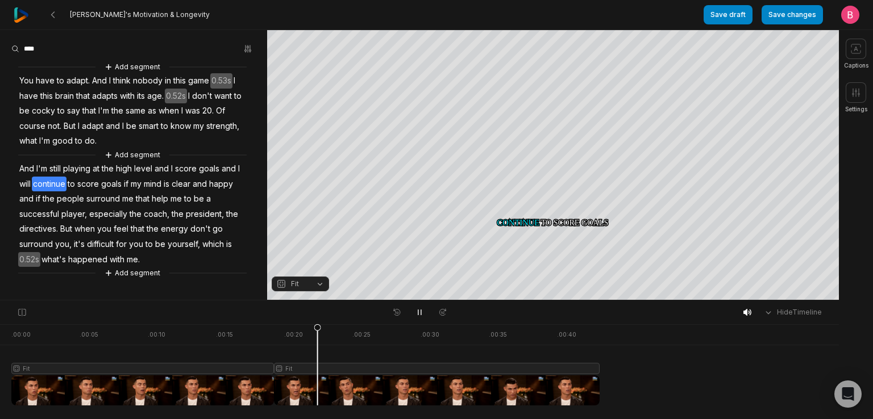
scroll to position [106, 0]
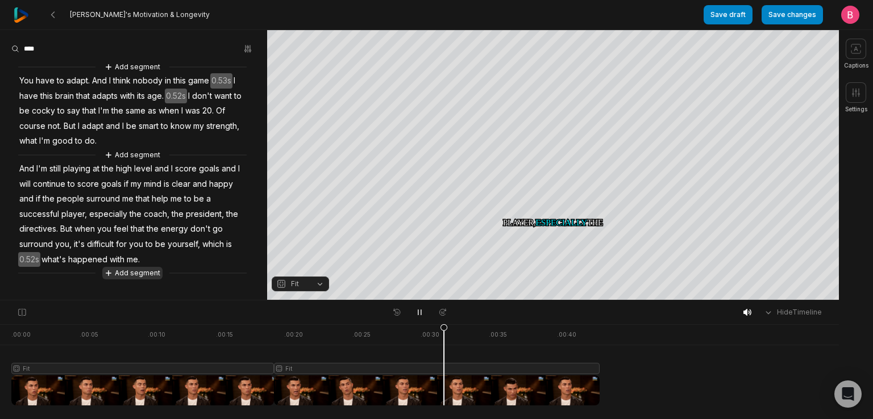
click at [152, 280] on button "Add segment" at bounding box center [132, 273] width 60 height 12
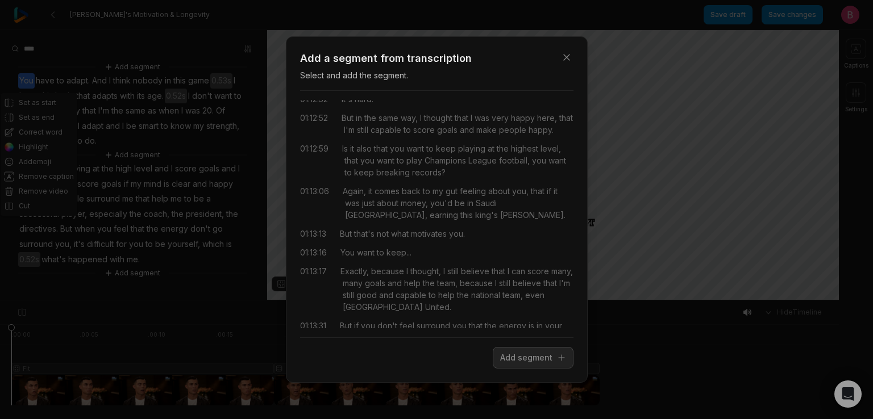
scroll to position [165, 0]
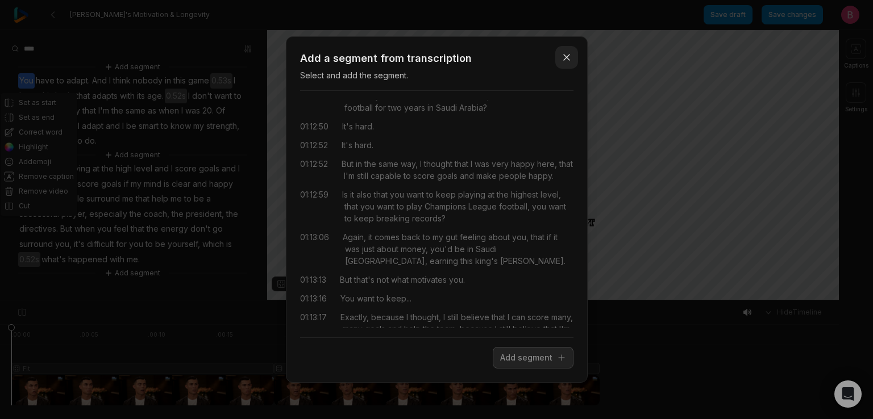
click at [564, 55] on icon "button" at bounding box center [567, 58] width 6 height 6
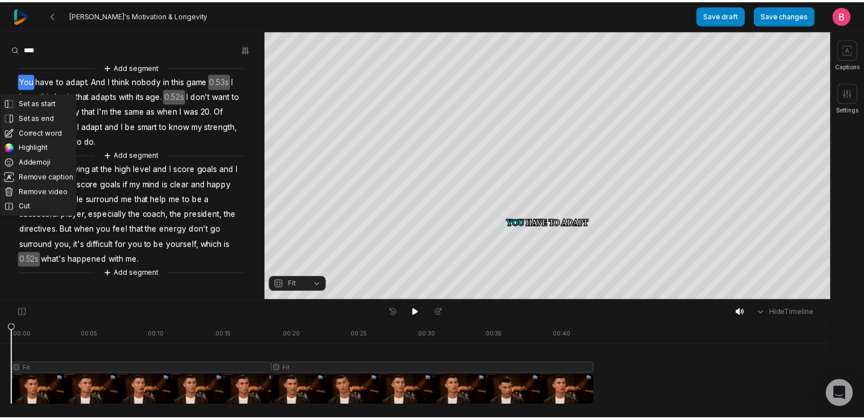
scroll to position [0, 0]
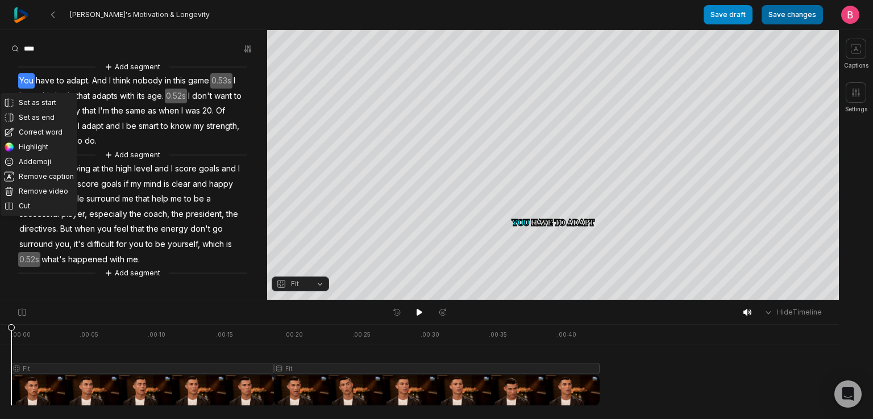
click at [766, 14] on button "Save changes" at bounding box center [791, 14] width 61 height 19
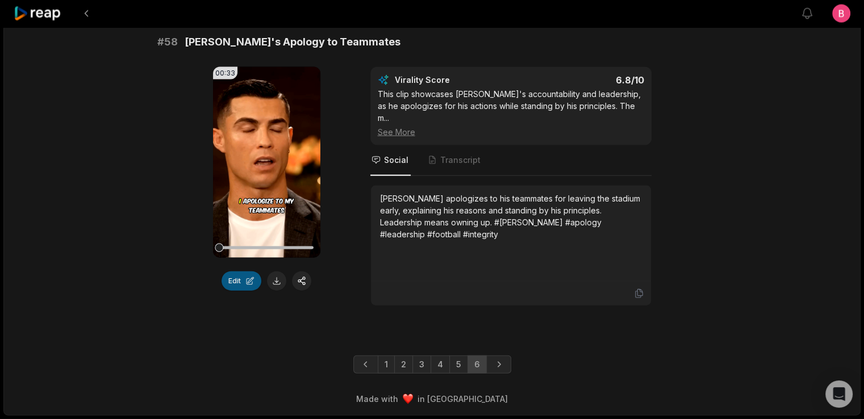
click at [223, 291] on button "Edit" at bounding box center [242, 281] width 40 height 19
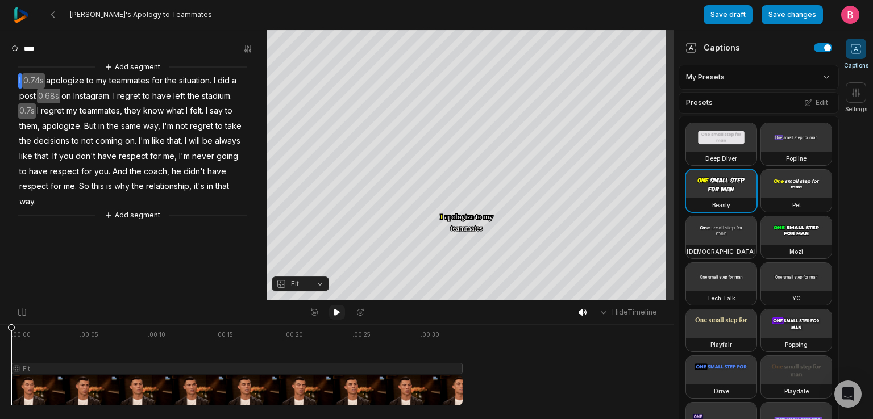
click at [333, 316] on icon at bounding box center [336, 312] width 9 height 9
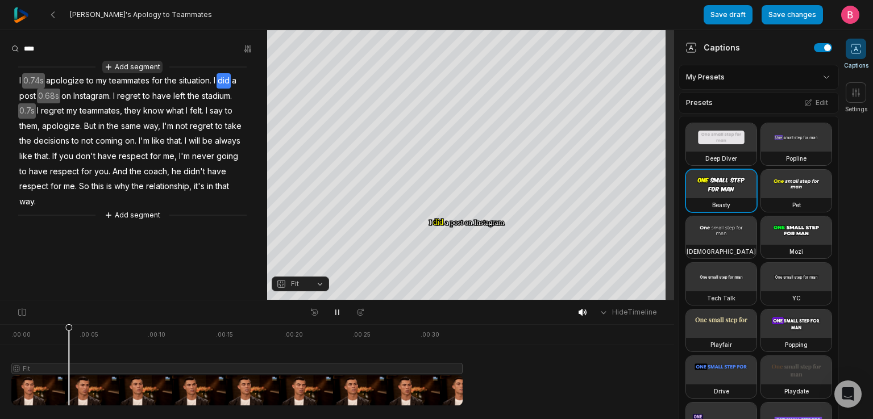
click at [144, 69] on button "Add segment" at bounding box center [132, 67] width 60 height 12
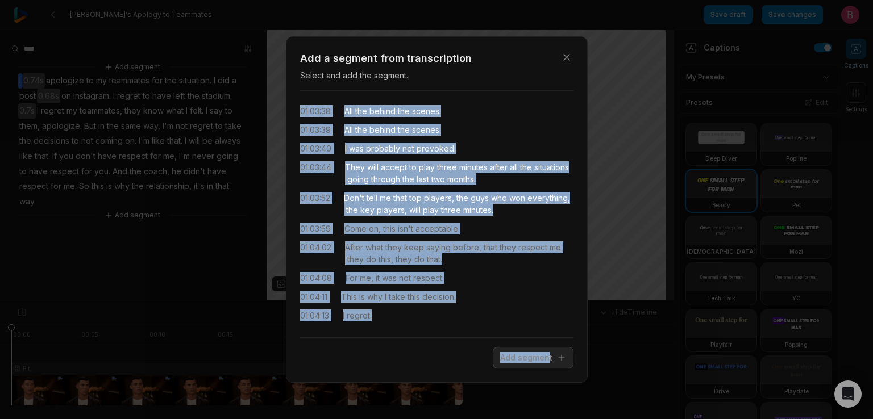
scroll to position [29306, 0]
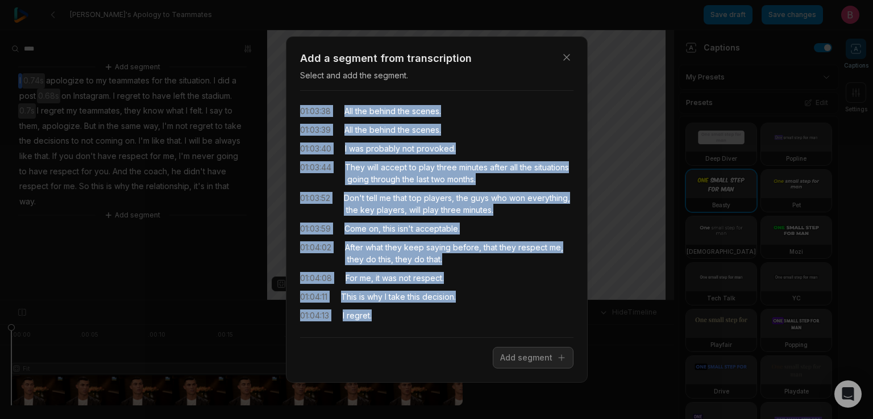
drag, startPoint x: 353, startPoint y: 132, endPoint x: 523, endPoint y: 316, distance: 250.5
click at [523, 316] on div "00:00 Cristiano, let me start just by asking you, why are you doing this interv…" at bounding box center [436, 214] width 273 height 228
drag, startPoint x: 511, startPoint y: 364, endPoint x: 421, endPoint y: 278, distance: 124.6
click at [510, 364] on button "Add segment" at bounding box center [533, 358] width 81 height 22
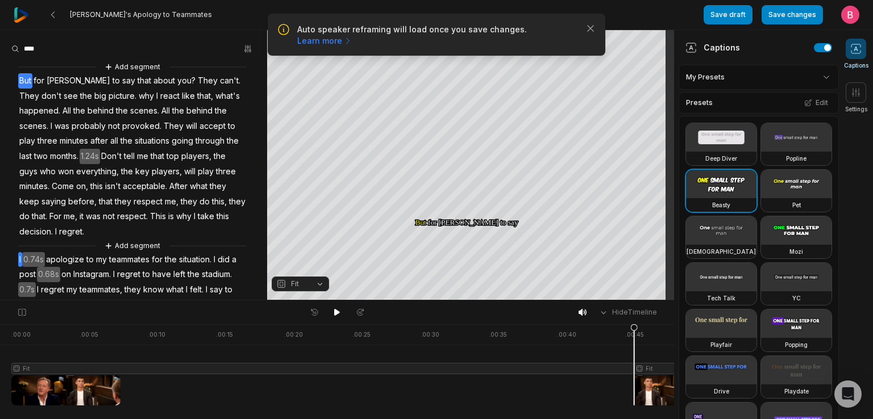
click at [30, 84] on span "But" at bounding box center [25, 80] width 14 height 15
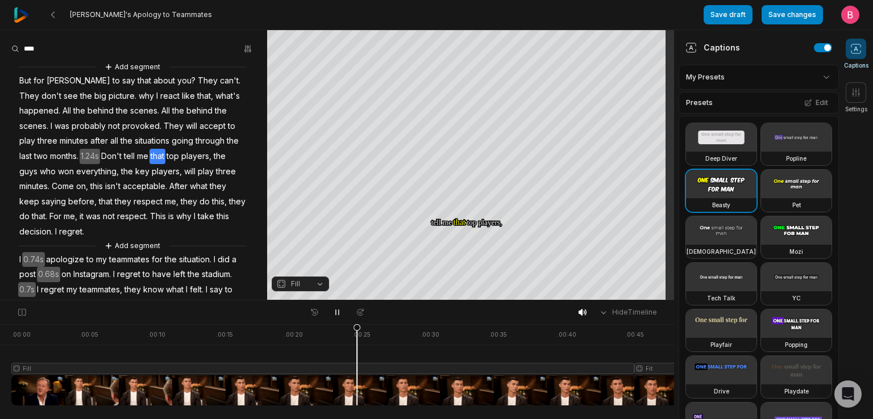
click at [779, 77] on html "[PERSON_NAME]'s Apology to Teammates Save draft Save changes Open user menu Cap…" at bounding box center [436, 209] width 873 height 419
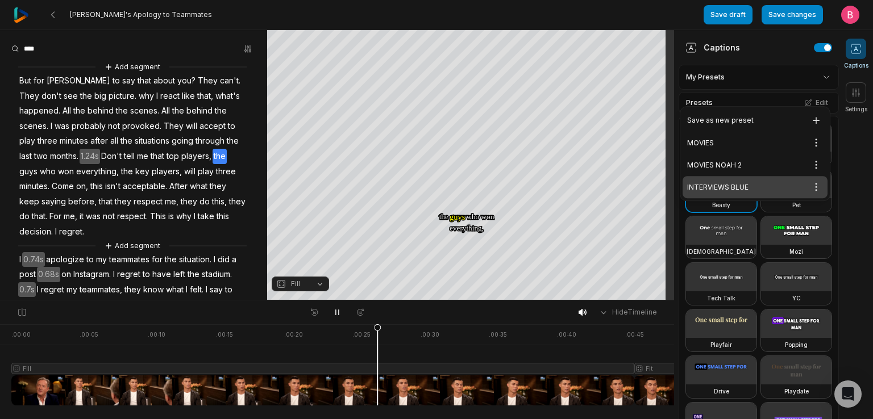
click at [757, 195] on div "INTERVIEWS BLUE Open options" at bounding box center [754, 187] width 145 height 22
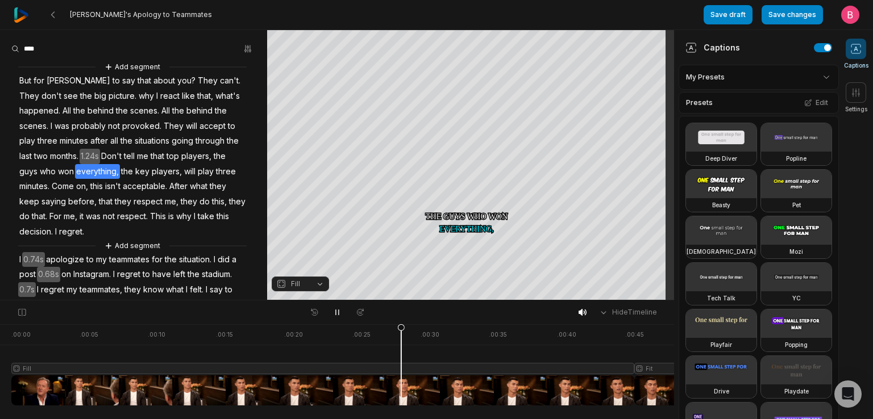
click at [862, 55] on span at bounding box center [855, 49] width 20 height 20
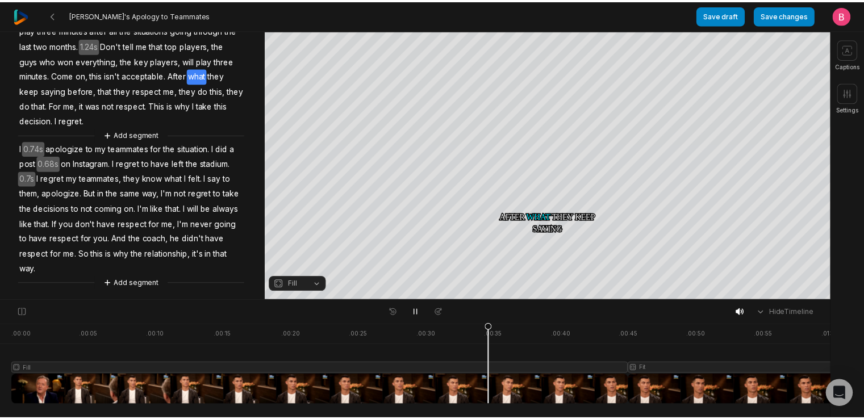
scroll to position [295, 0]
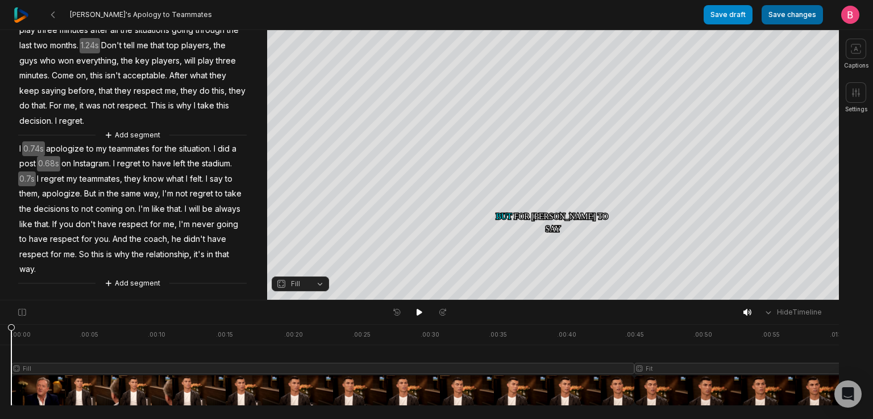
click at [764, 21] on button "Save changes" at bounding box center [791, 14] width 61 height 19
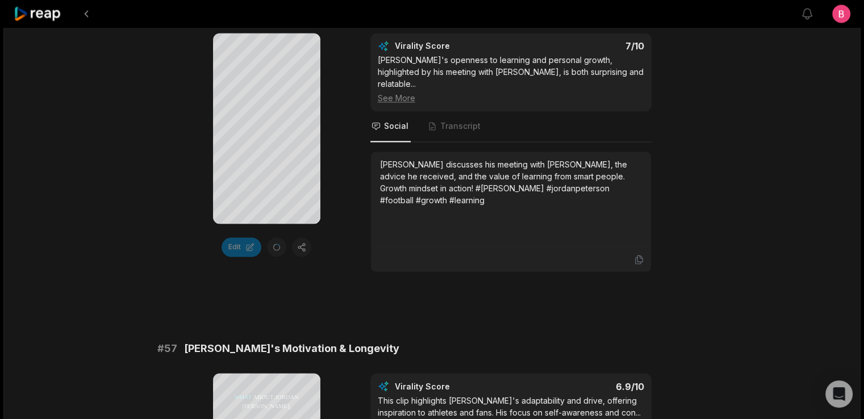
scroll to position [1969, 0]
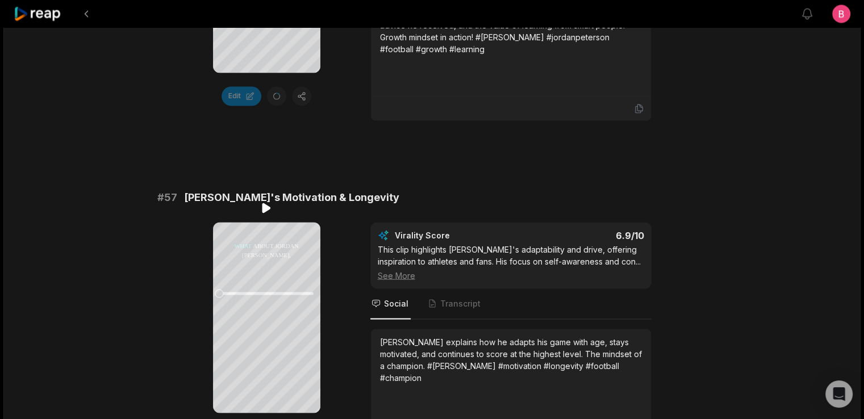
click at [263, 207] on icon at bounding box center [266, 208] width 9 height 10
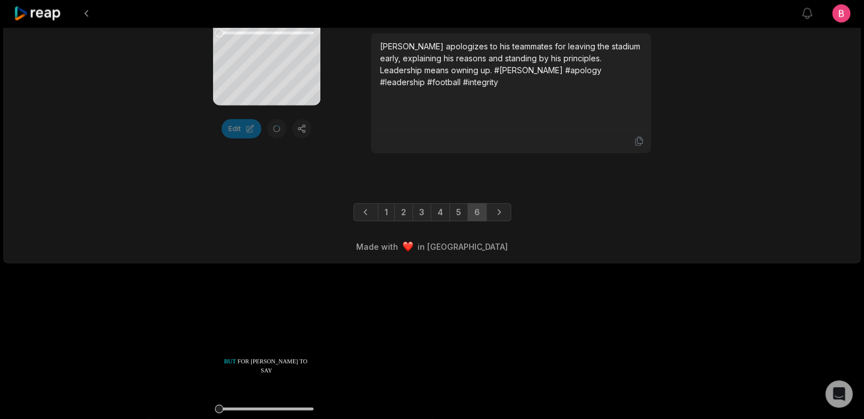
scroll to position [2741, 0]
click at [268, 319] on icon at bounding box center [266, 324] width 9 height 10
click at [265, 320] on icon at bounding box center [267, 323] width 5 height 7
click at [47, 16] on icon at bounding box center [38, 13] width 48 height 15
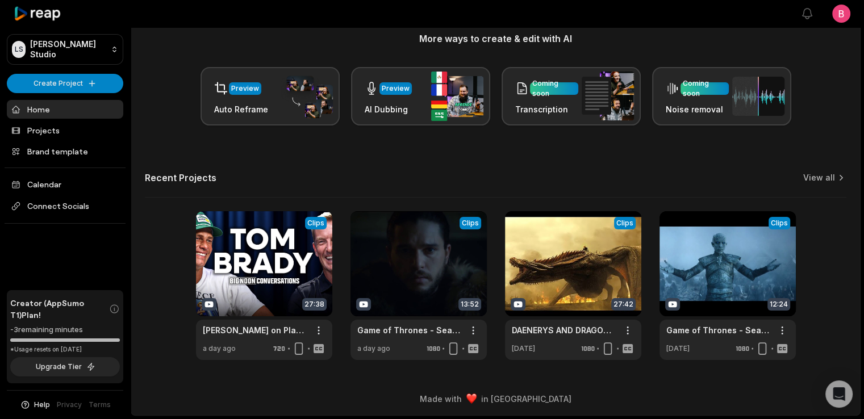
scroll to position [236, 0]
click at [816, 172] on link "View all" at bounding box center [819, 177] width 32 height 11
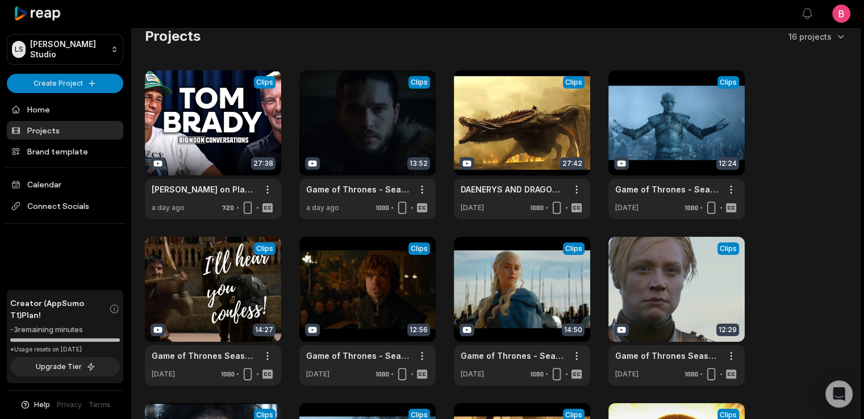
scroll to position [294, 0]
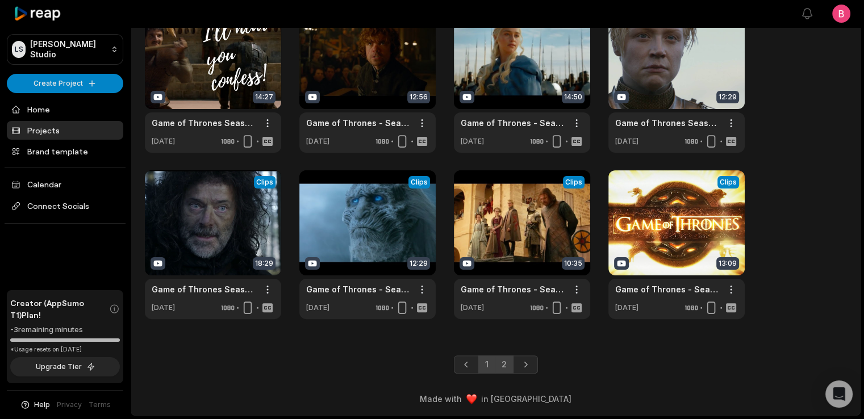
click at [509, 360] on link "2" at bounding box center [504, 365] width 19 height 18
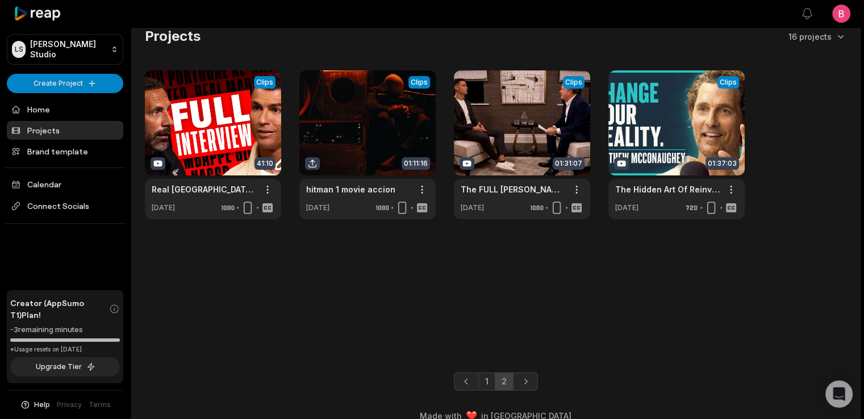
scroll to position [42, 0]
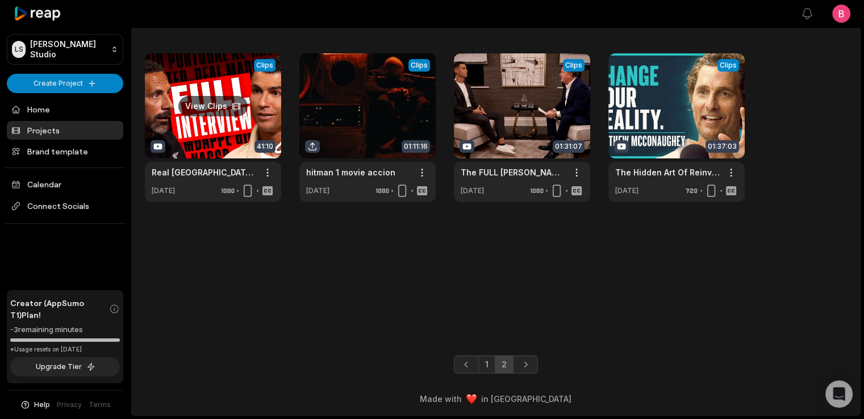
click at [214, 107] on link at bounding box center [213, 127] width 136 height 149
